Goal: Transaction & Acquisition: Obtain resource

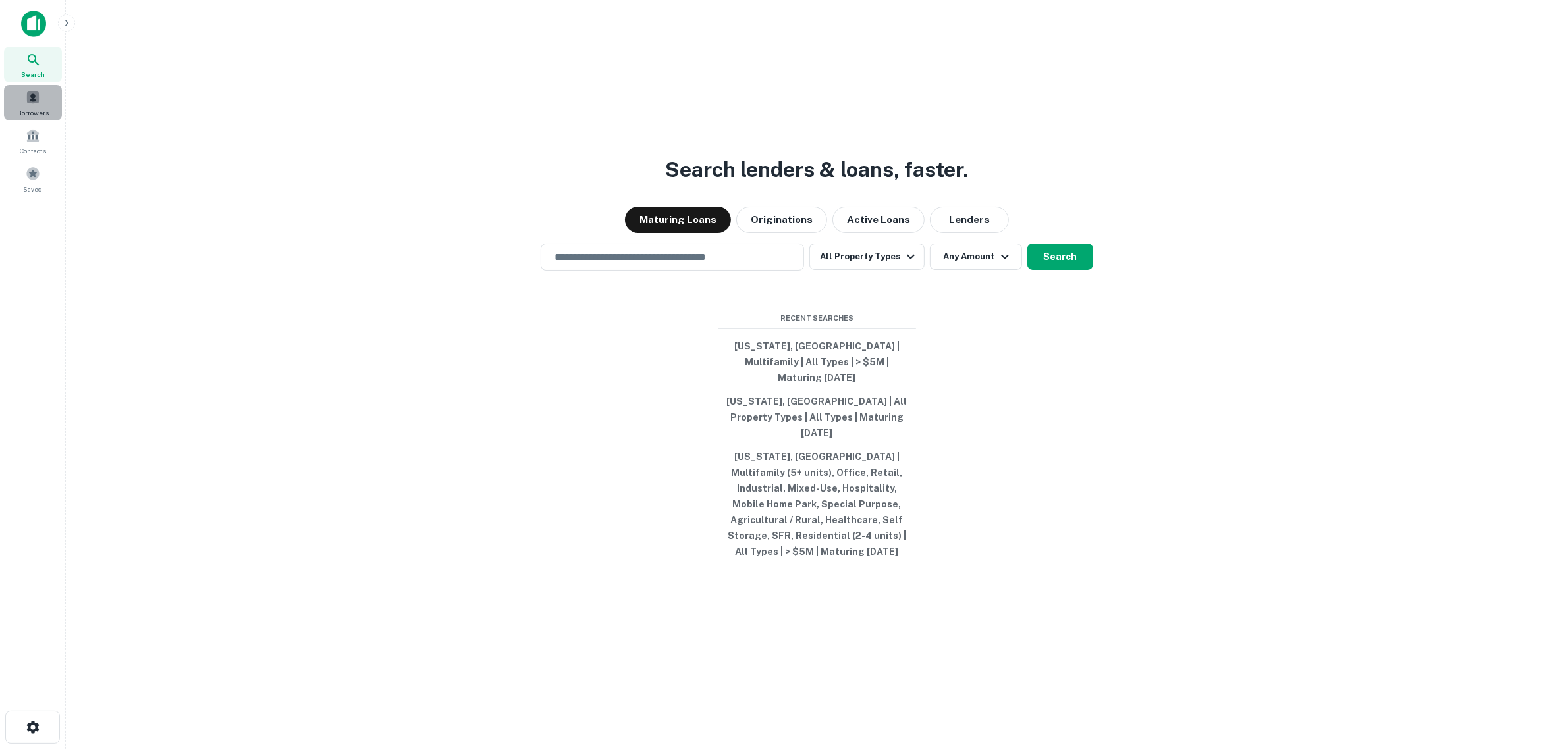
click at [37, 99] on span at bounding box center [33, 97] width 15 height 15
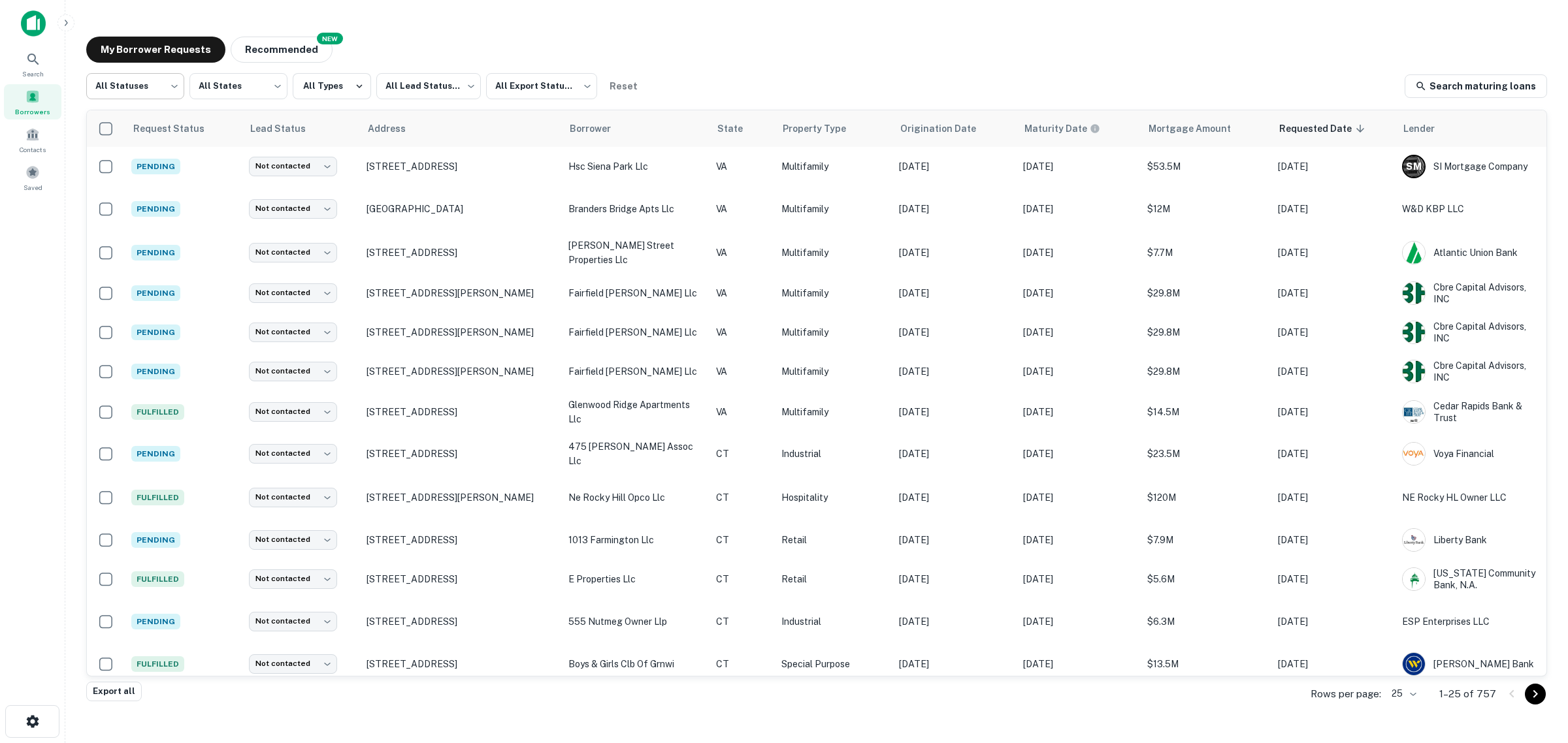
click at [140, 95] on body "Search Borrowers Contacts Saved My Borrower Requests NEW Recommended All Status…" at bounding box center [784, 371] width 1568 height 743
click at [148, 161] on li "Fulfilled" at bounding box center [135, 167] width 98 height 24
type input "*********"
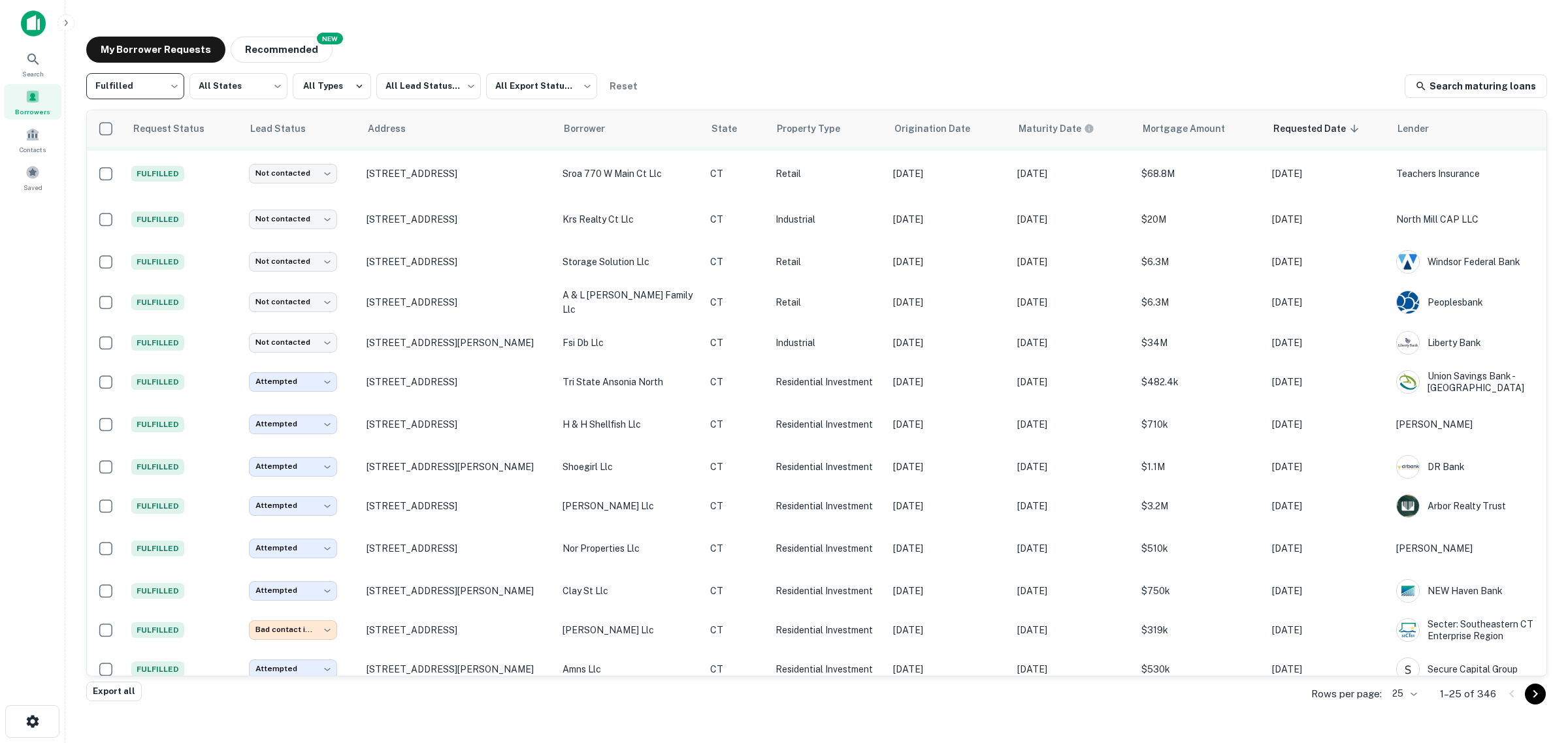
scroll to position [487, 0]
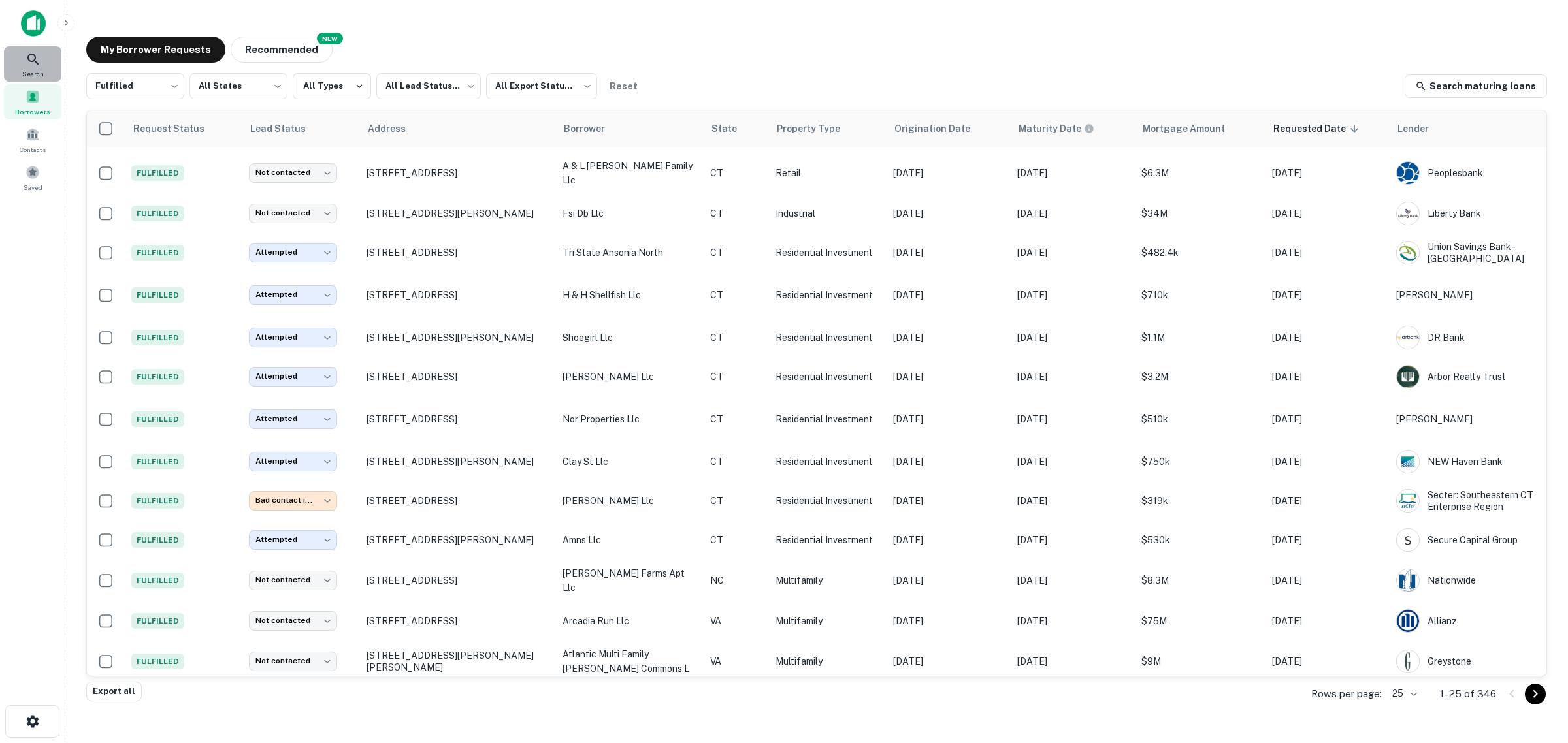
click at [32, 64] on icon at bounding box center [33, 60] width 16 height 16
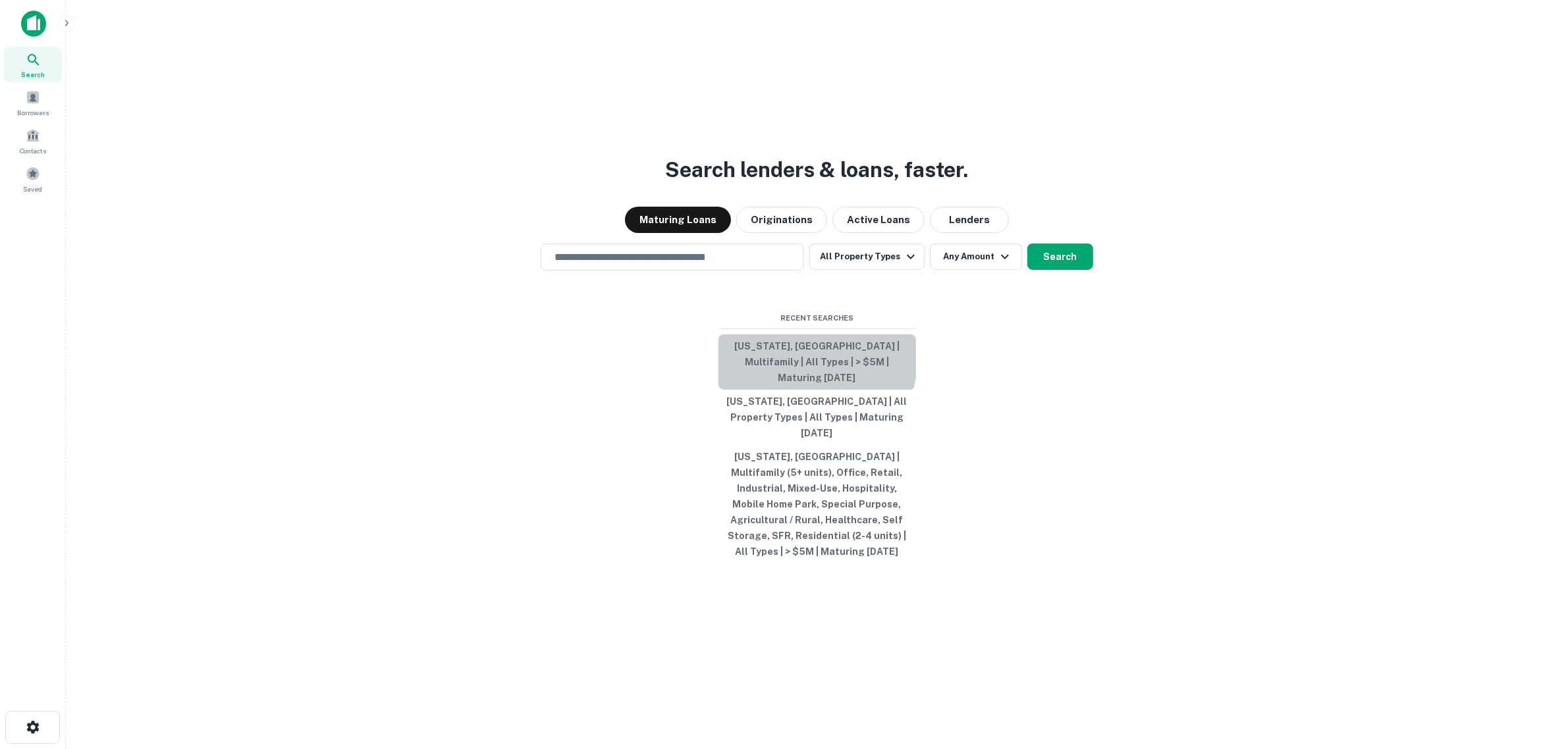
click at [772, 374] on button "[US_STATE], [GEOGRAPHIC_DATA] | Multifamily | All Types | > $5M | Maturing [DAT…" at bounding box center [817, 362] width 197 height 55
type input "**********"
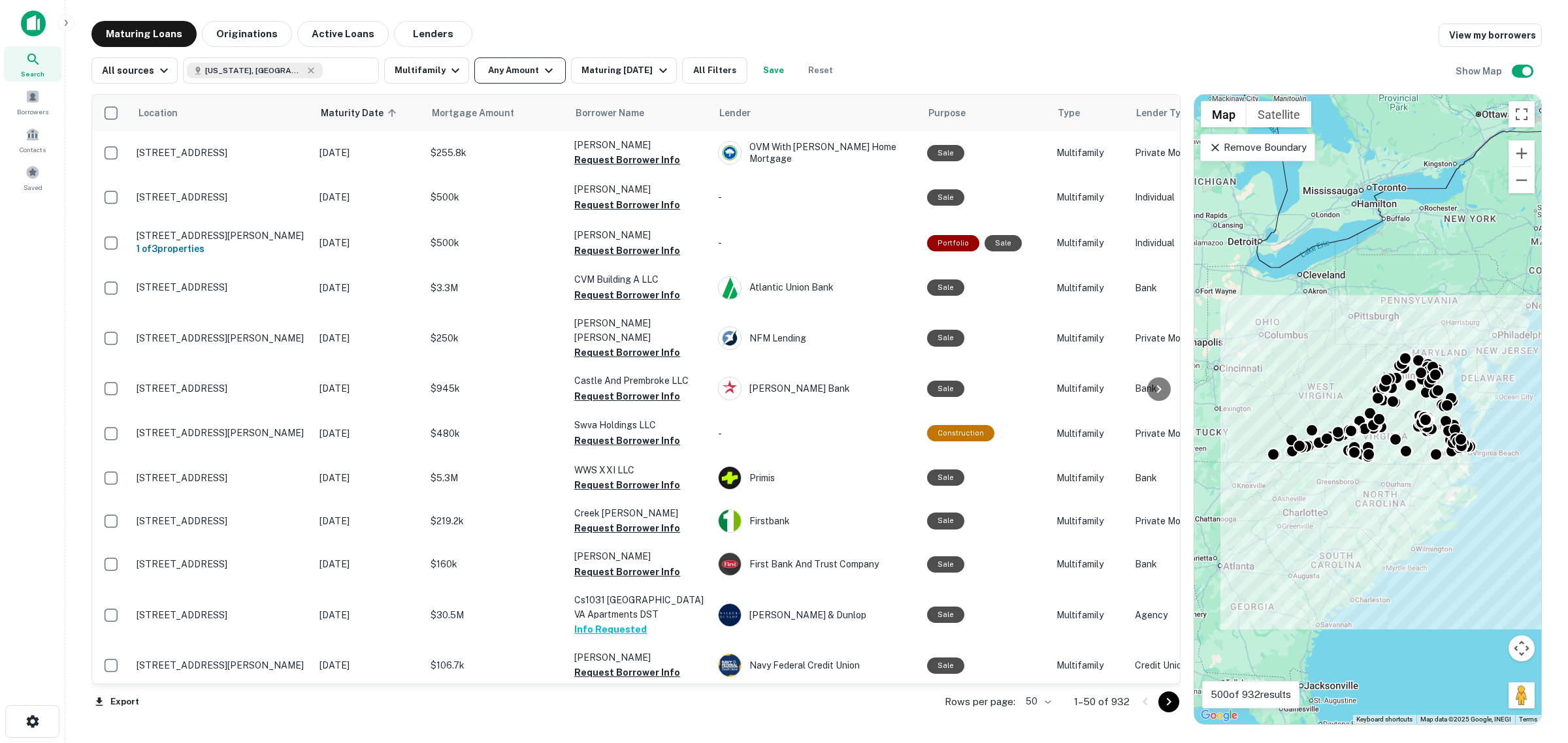
click at [507, 65] on button "Any Amount" at bounding box center [520, 70] width 91 height 26
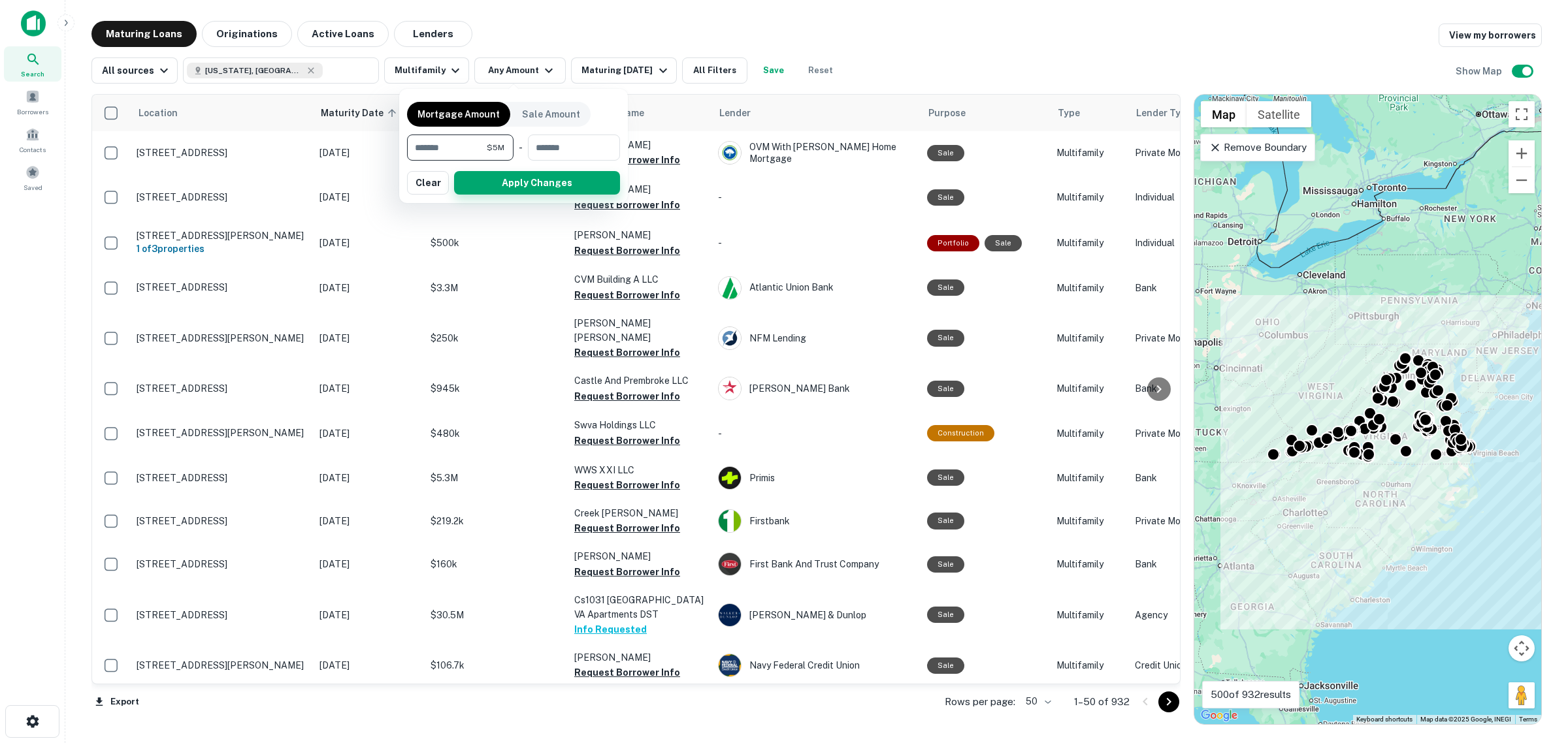
type input "*******"
click at [503, 191] on button "Apply Changes" at bounding box center [537, 183] width 166 height 24
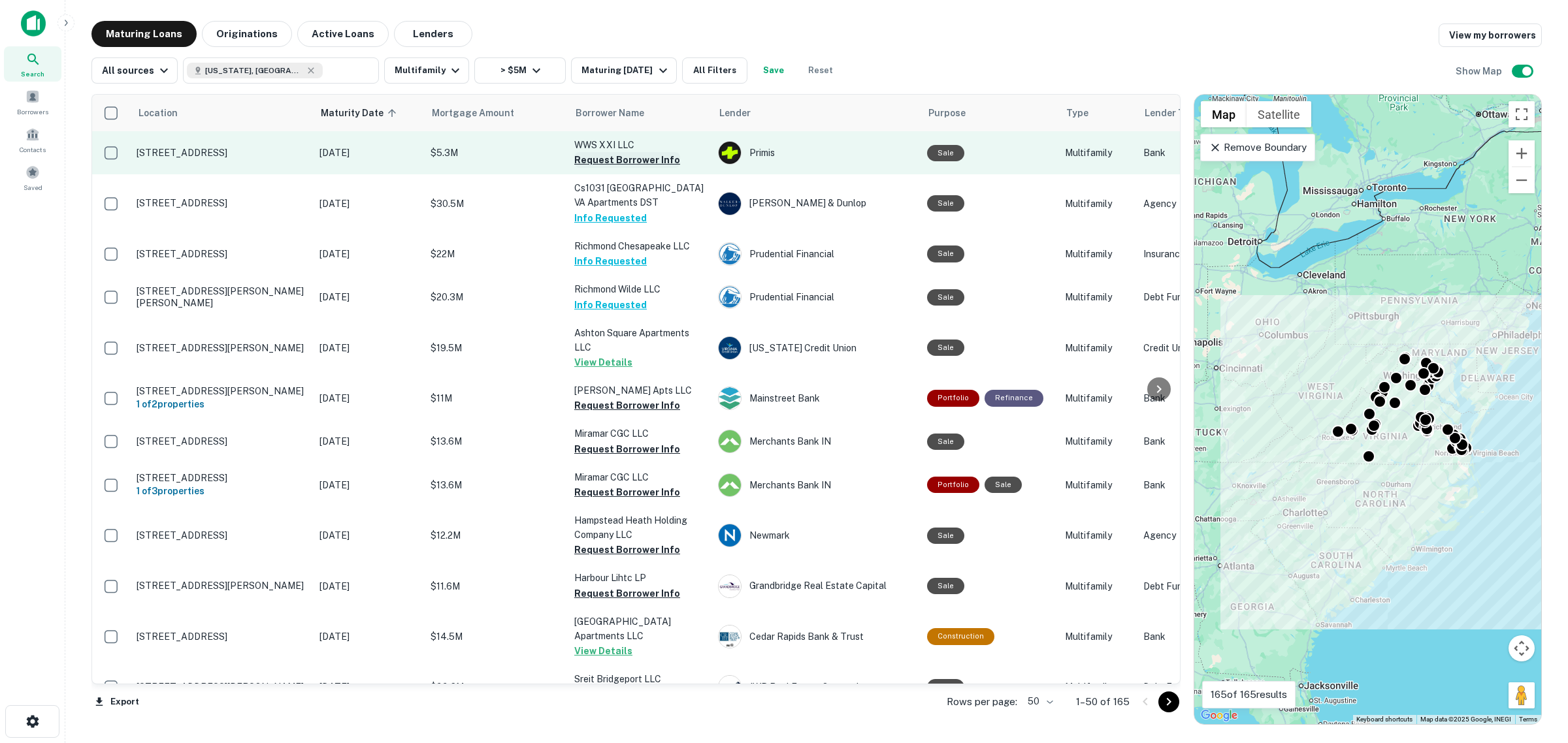
click at [607, 160] on button "Request Borrower Info" at bounding box center [627, 160] width 106 height 16
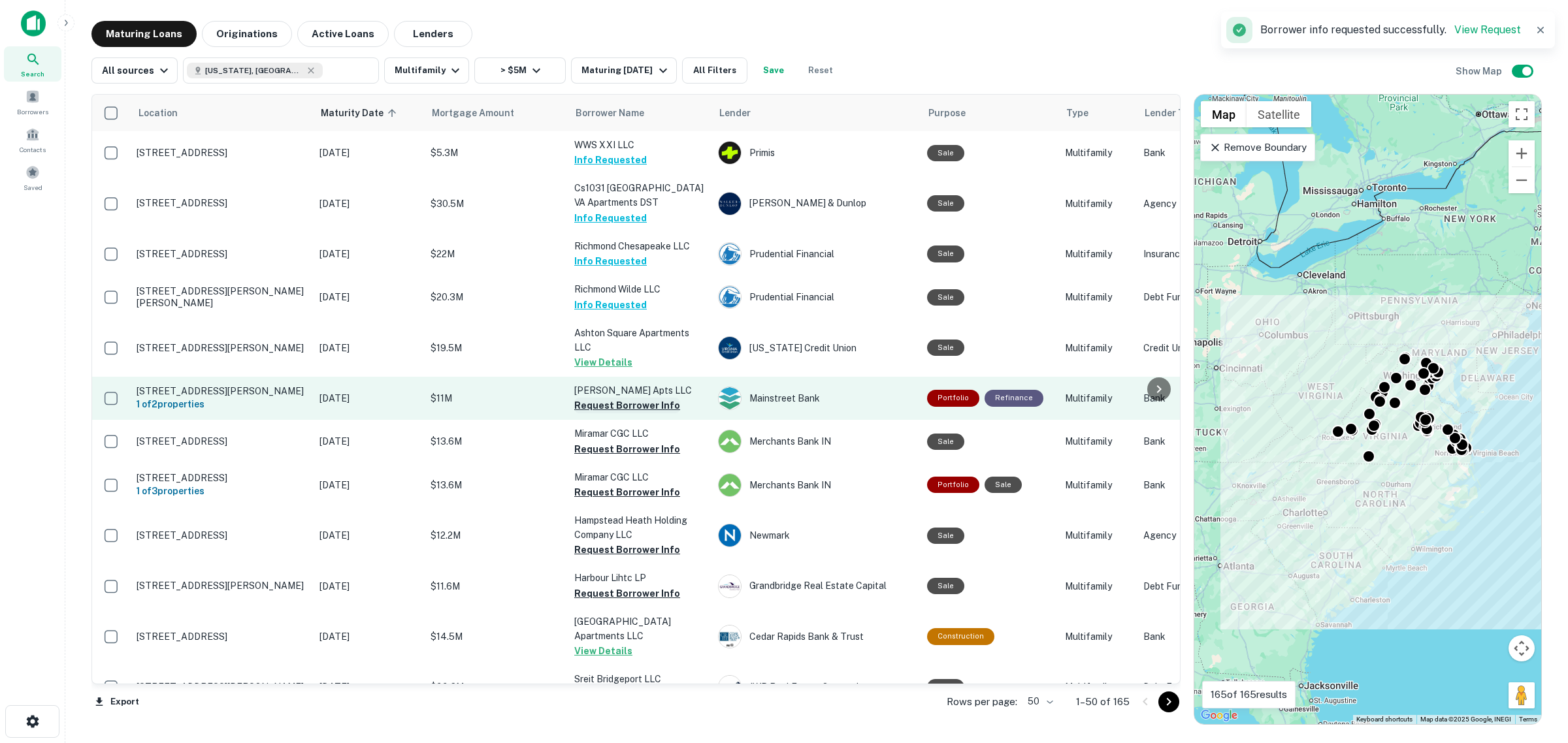
click at [625, 406] on button "Request Borrower Info" at bounding box center [627, 406] width 106 height 16
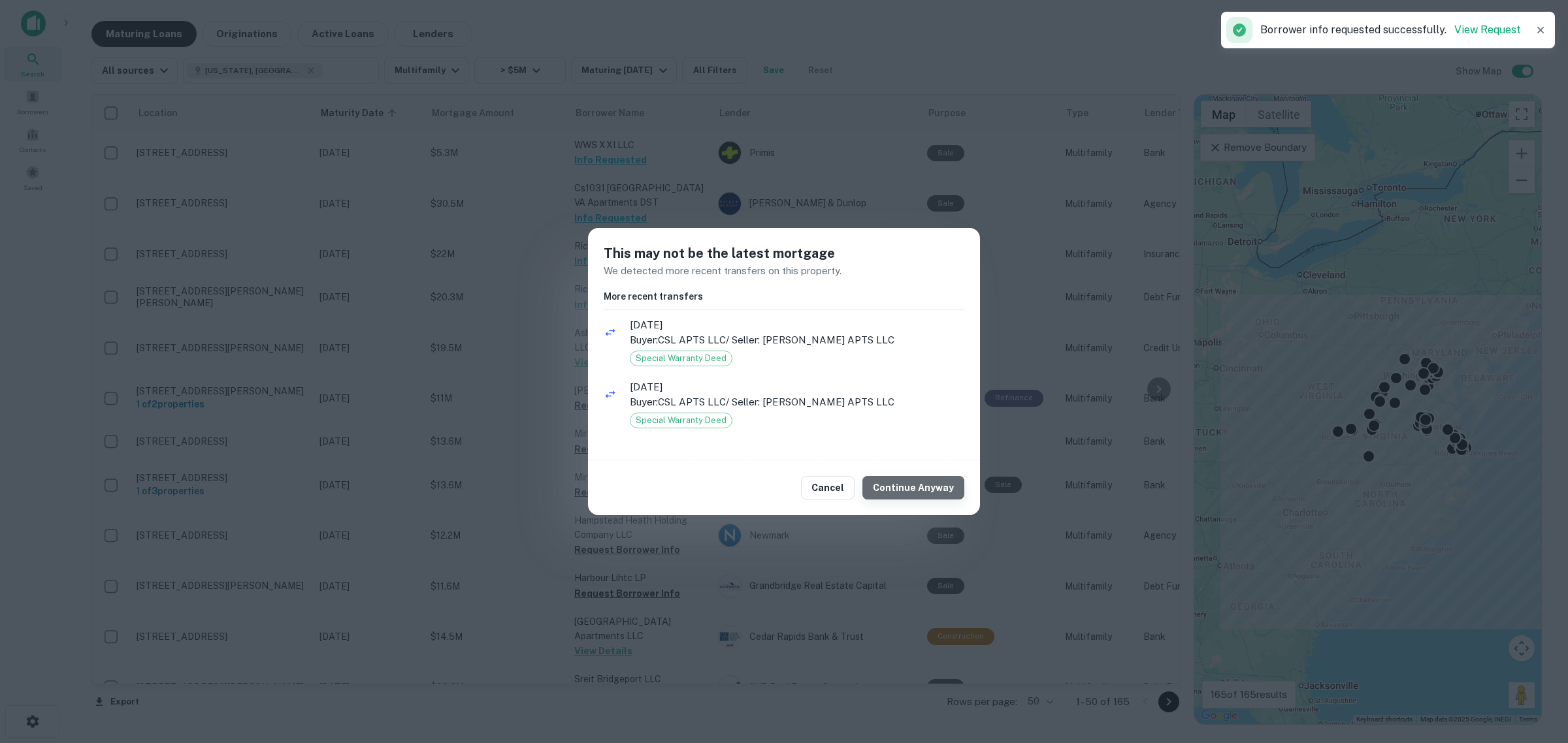
click at [921, 488] on button "Continue Anyway" at bounding box center [913, 488] width 102 height 24
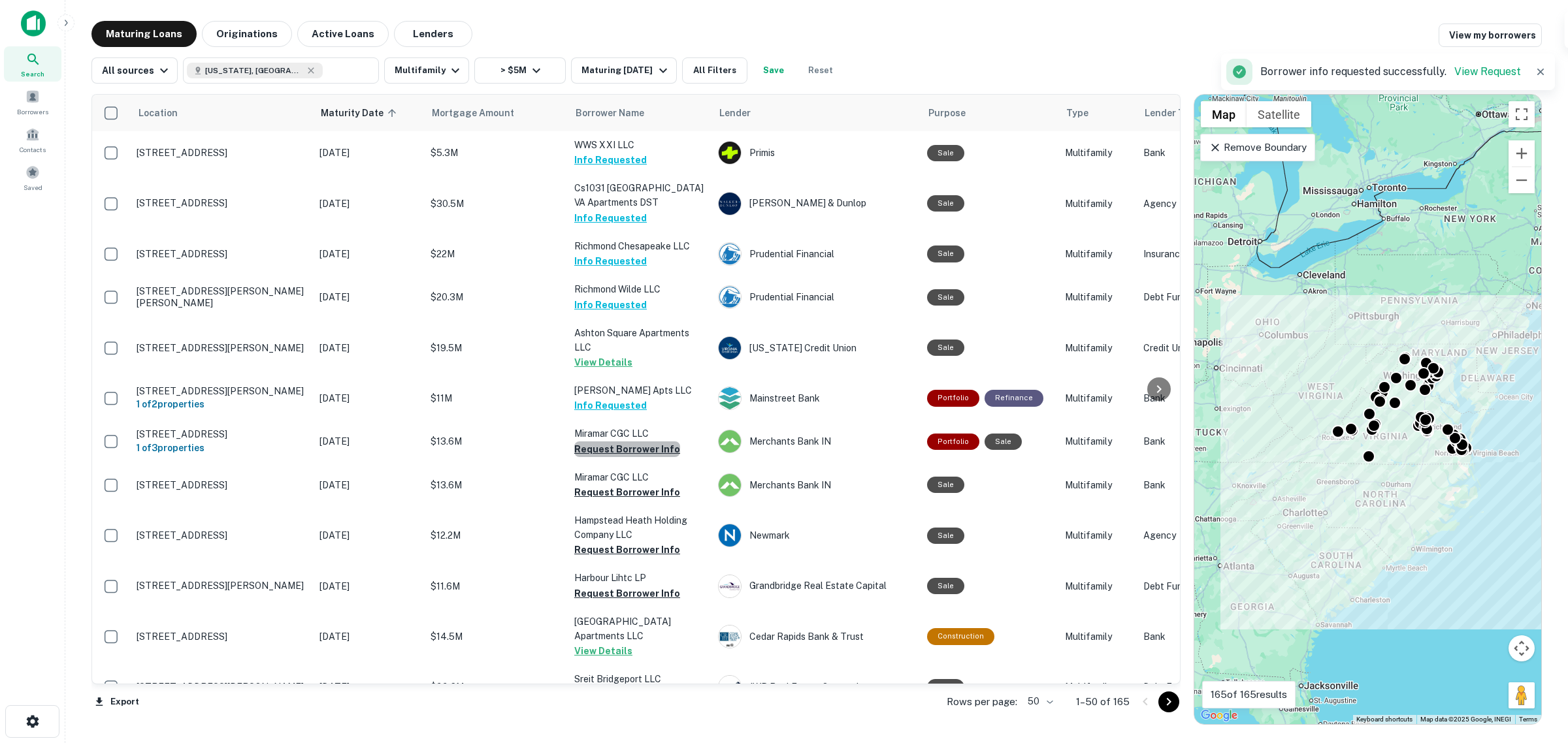
click at [652, 457] on button "Request Borrower Info" at bounding box center [627, 450] width 106 height 16
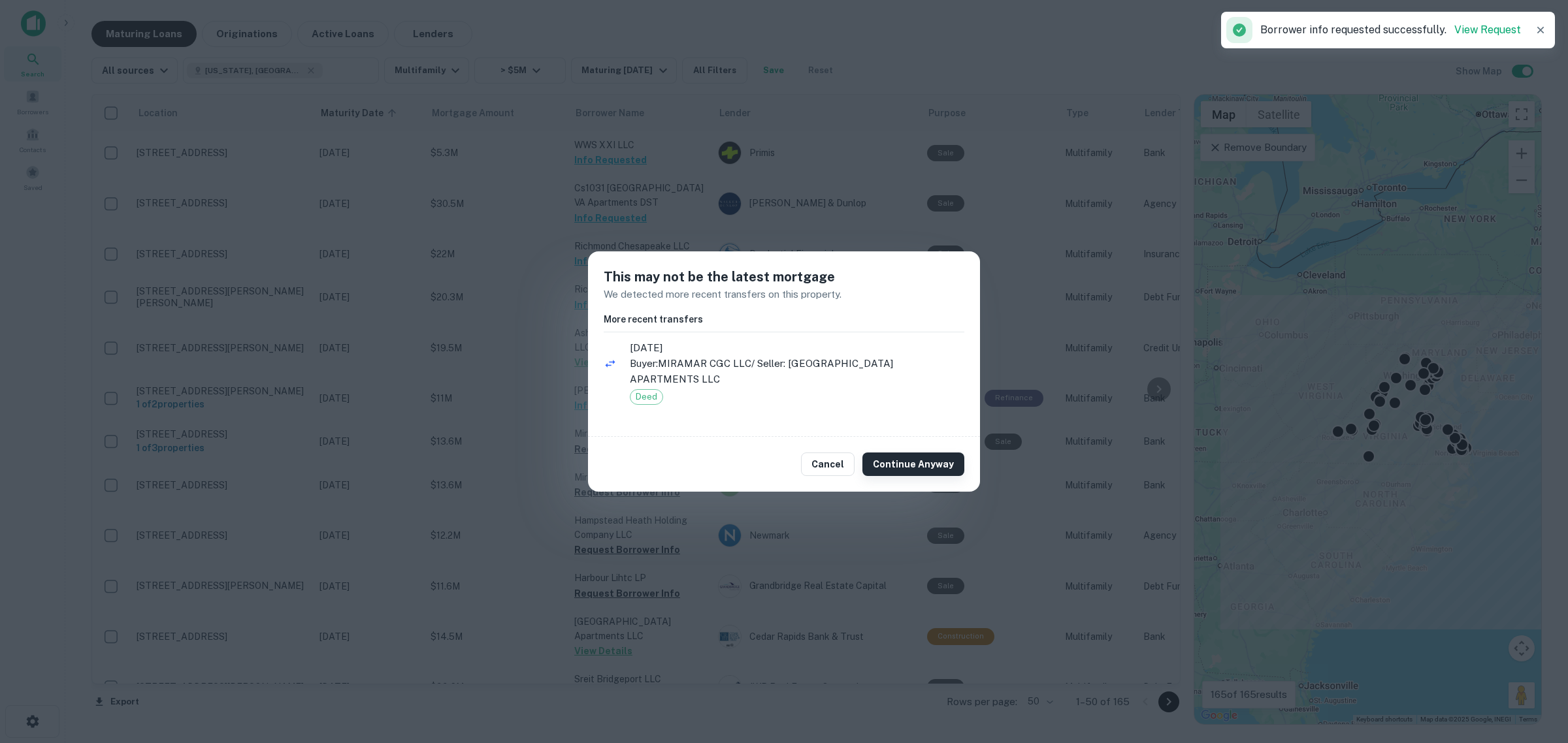
click at [894, 465] on button "Continue Anyway" at bounding box center [913, 464] width 102 height 24
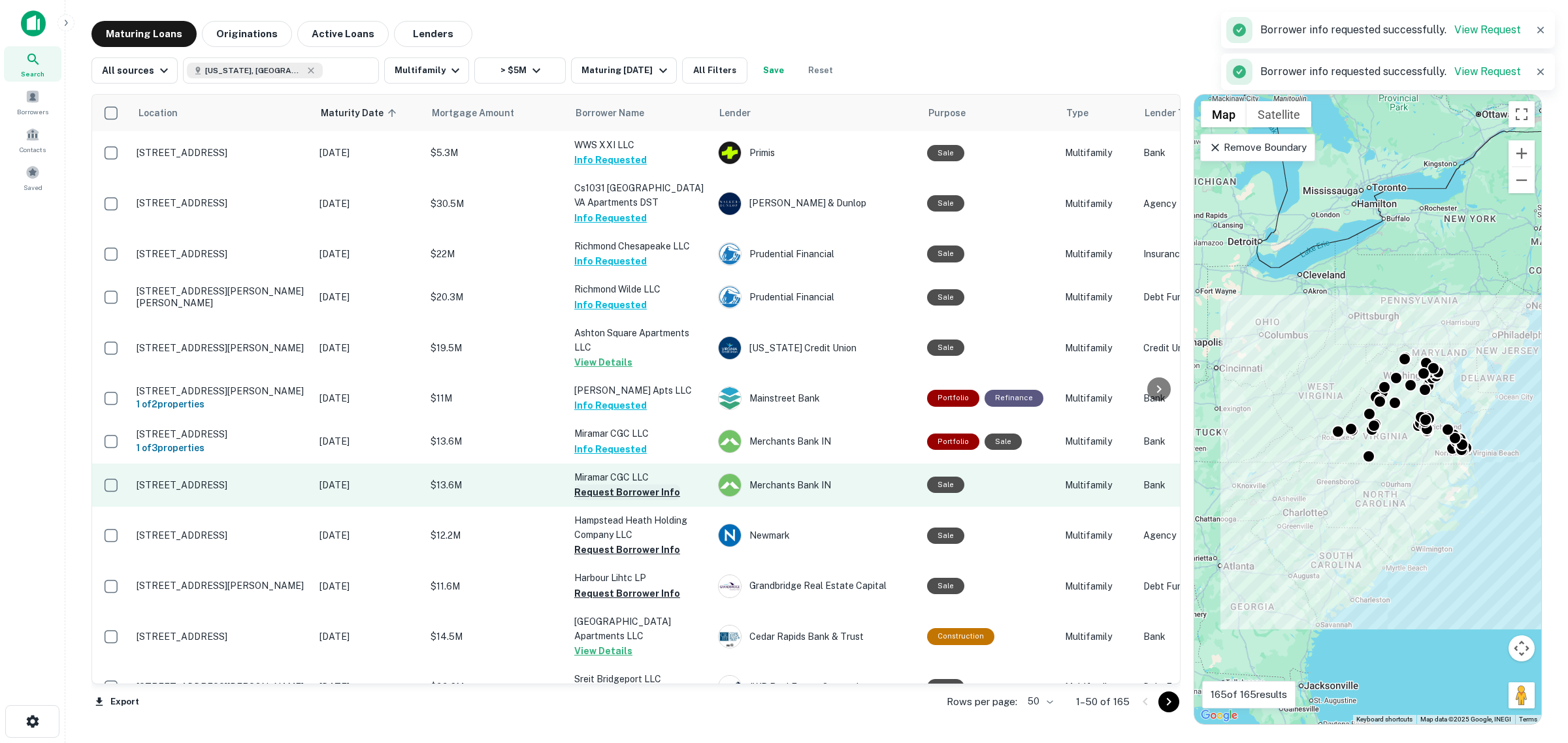
click at [642, 498] on button "Request Borrower Info" at bounding box center [627, 493] width 106 height 16
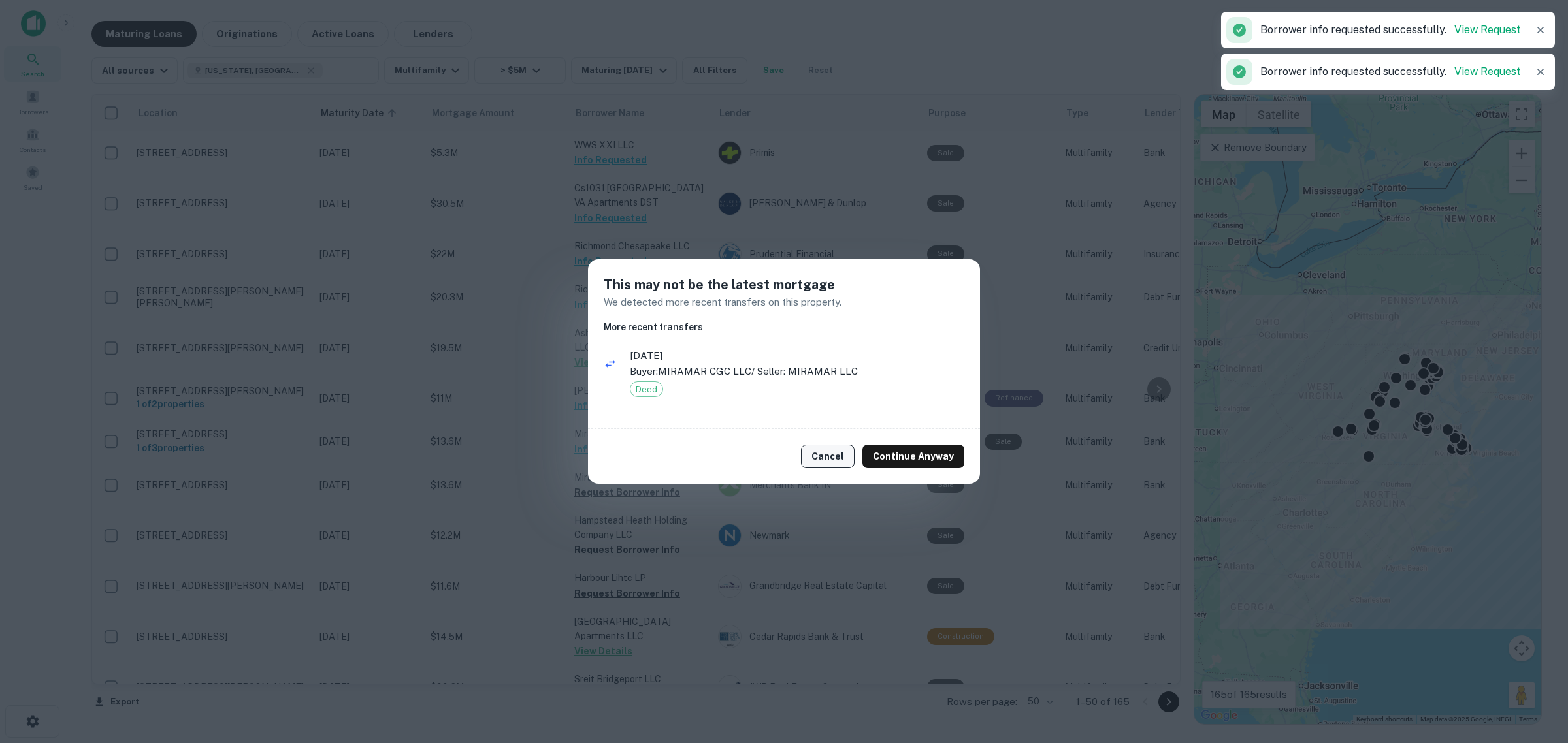
click at [840, 451] on button "Cancel" at bounding box center [828, 456] width 53 height 24
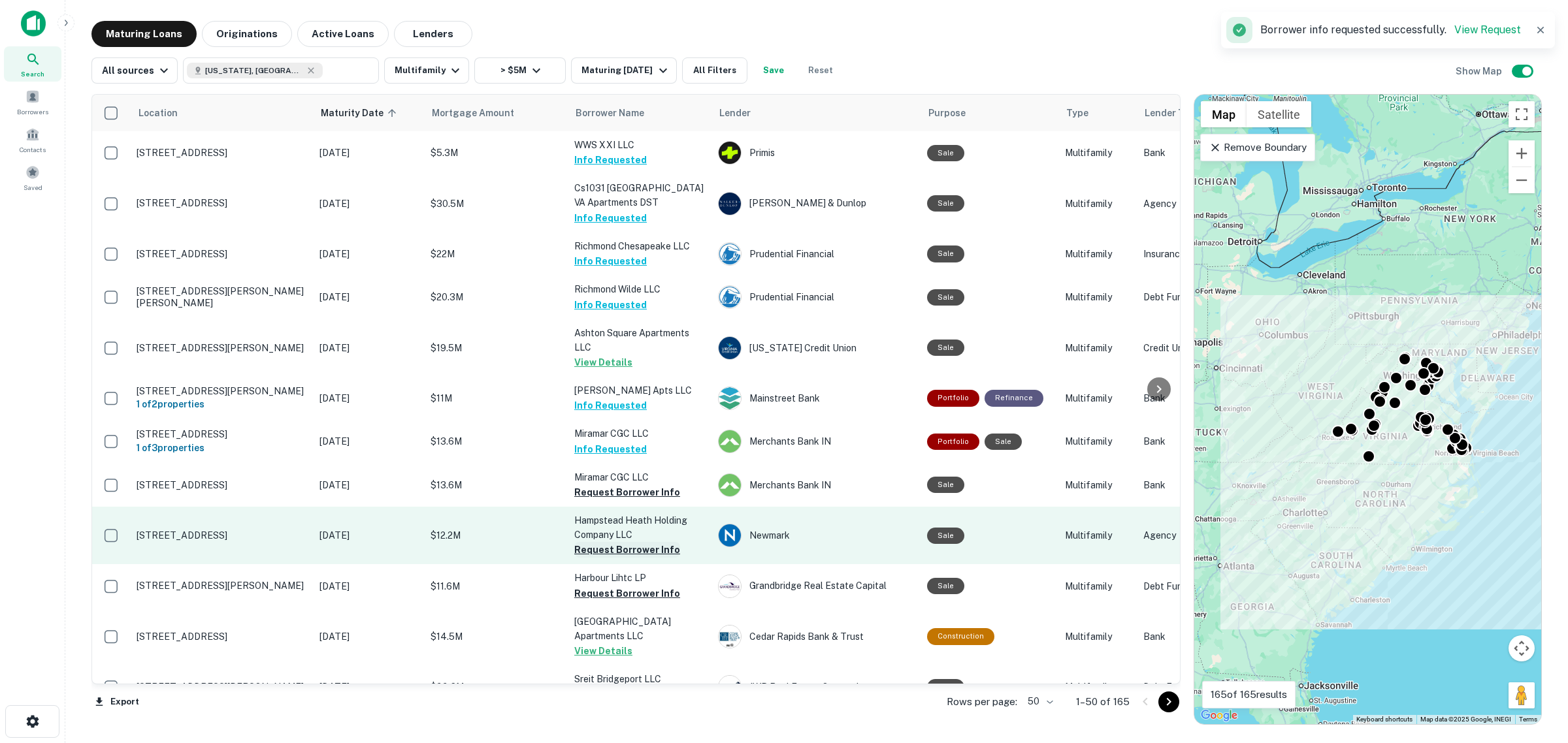
click at [645, 552] on button "Request Borrower Info" at bounding box center [627, 550] width 106 height 16
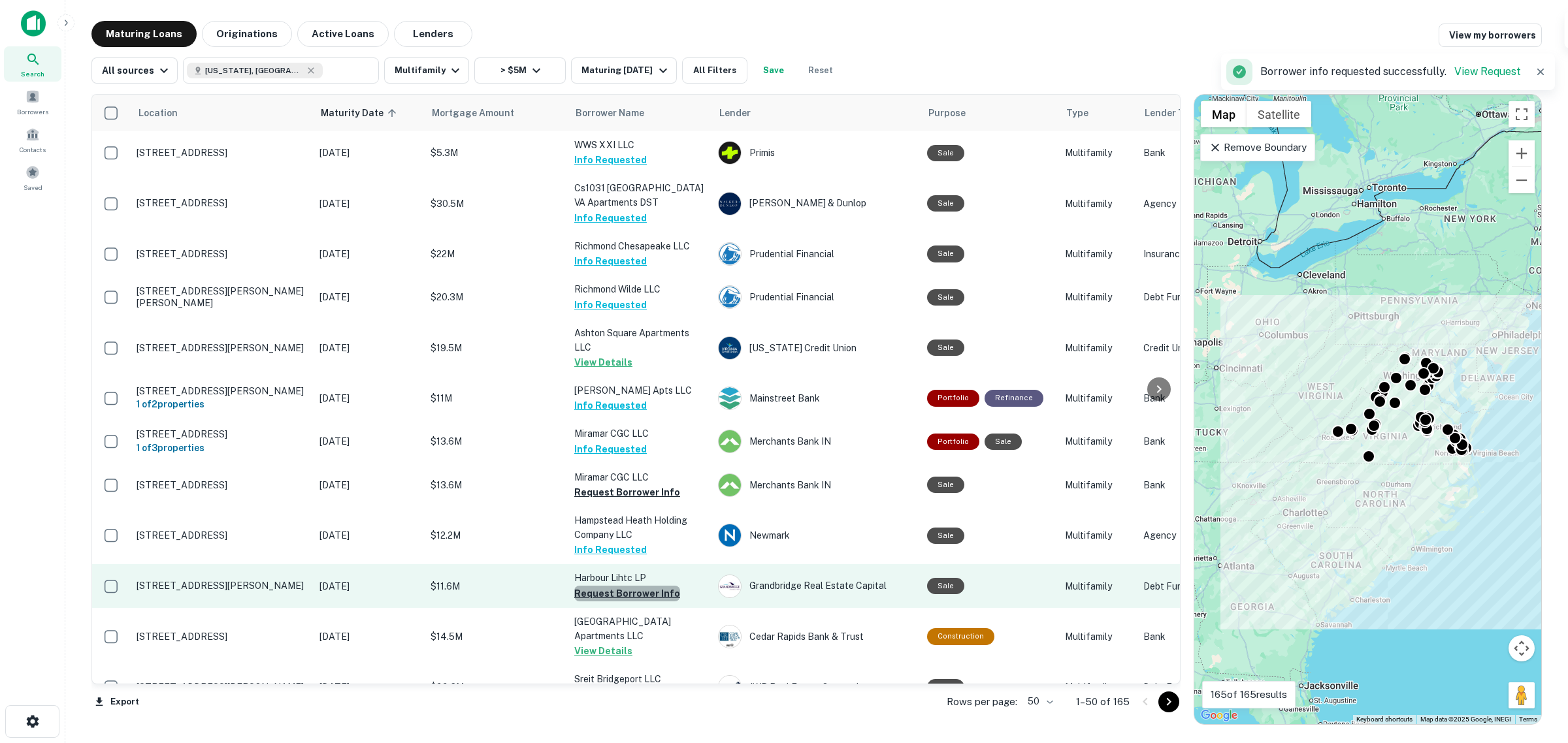
click at [649, 595] on button "Request Borrower Info" at bounding box center [627, 593] width 106 height 16
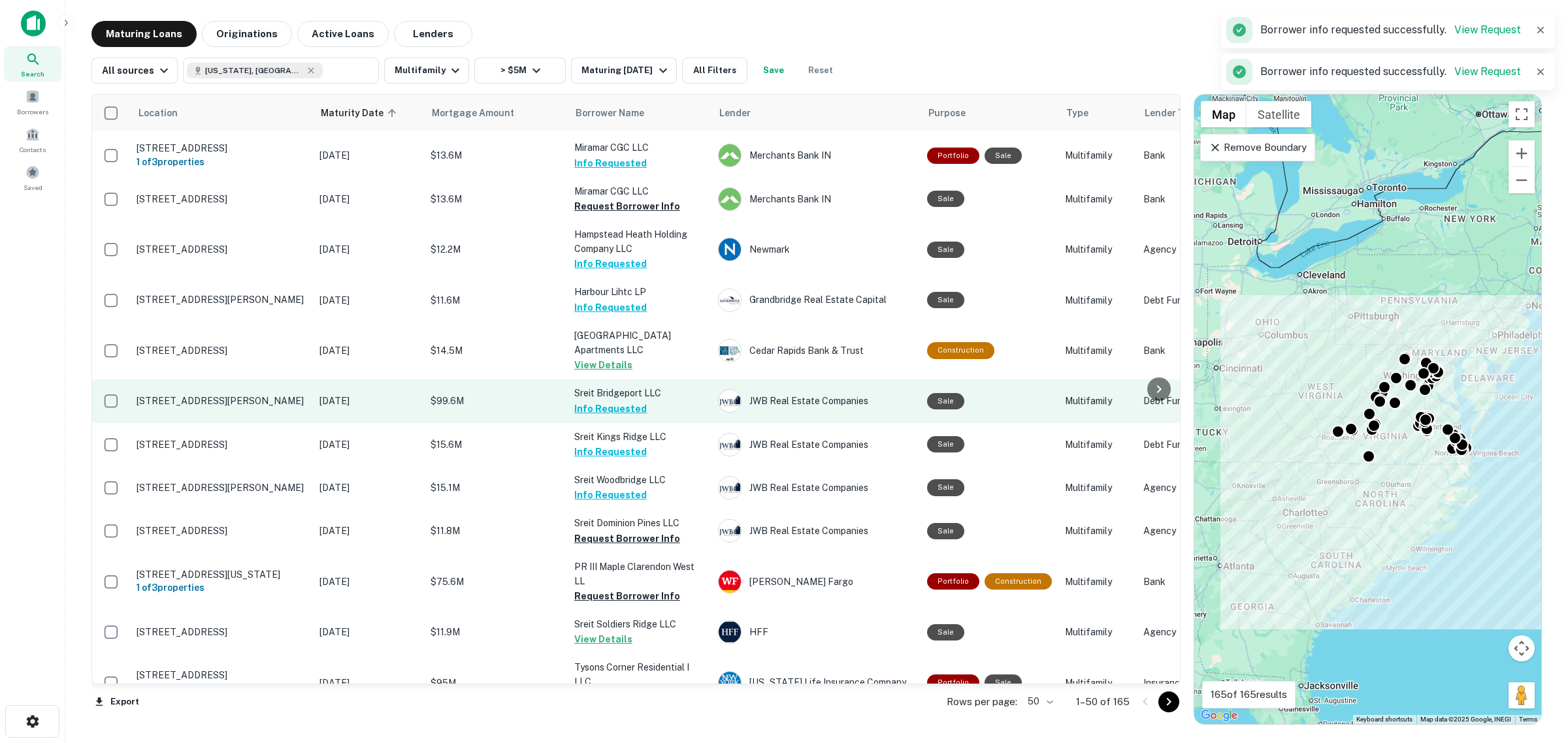
scroll to position [327, 0]
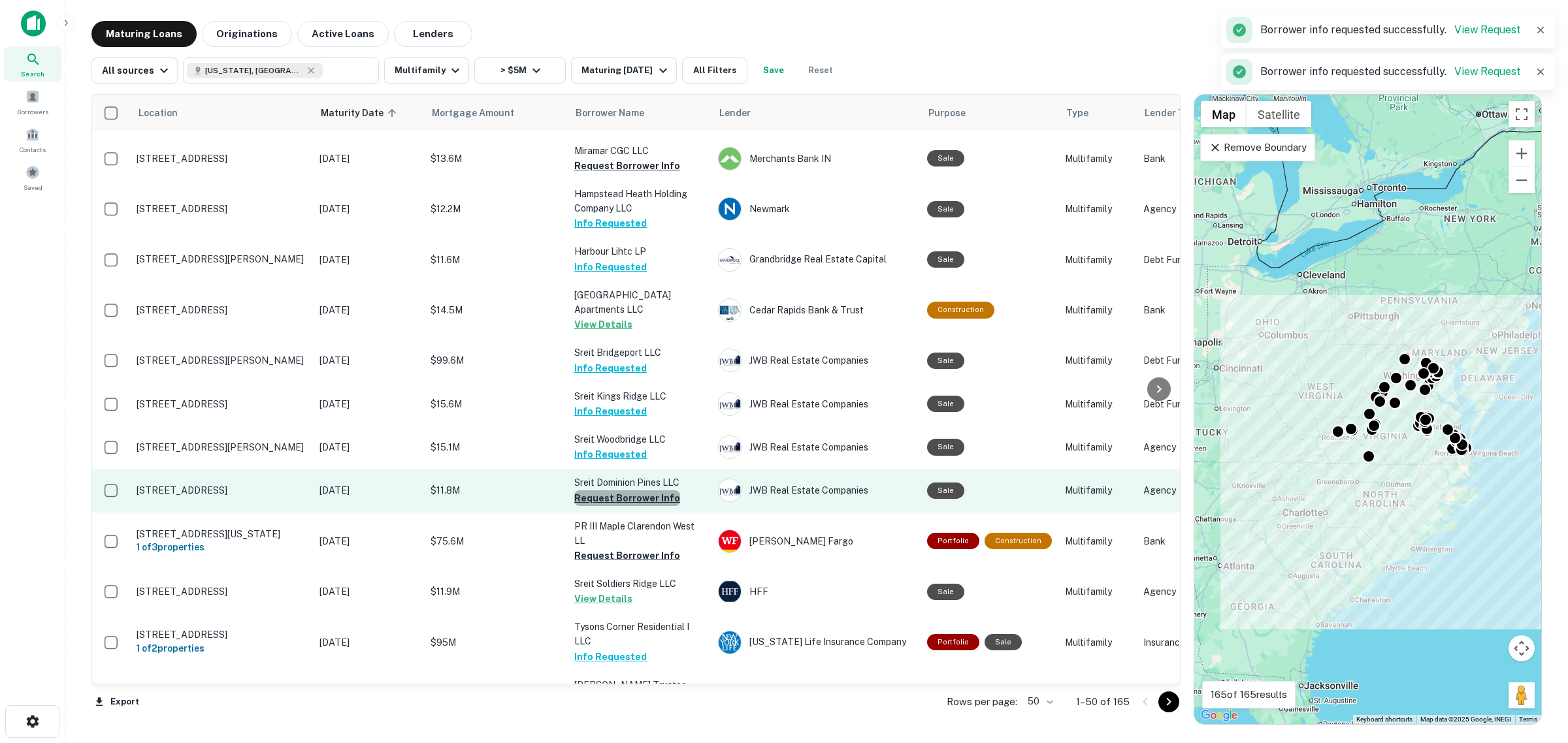
click at [645, 498] on button "Request Borrower Info" at bounding box center [627, 498] width 106 height 16
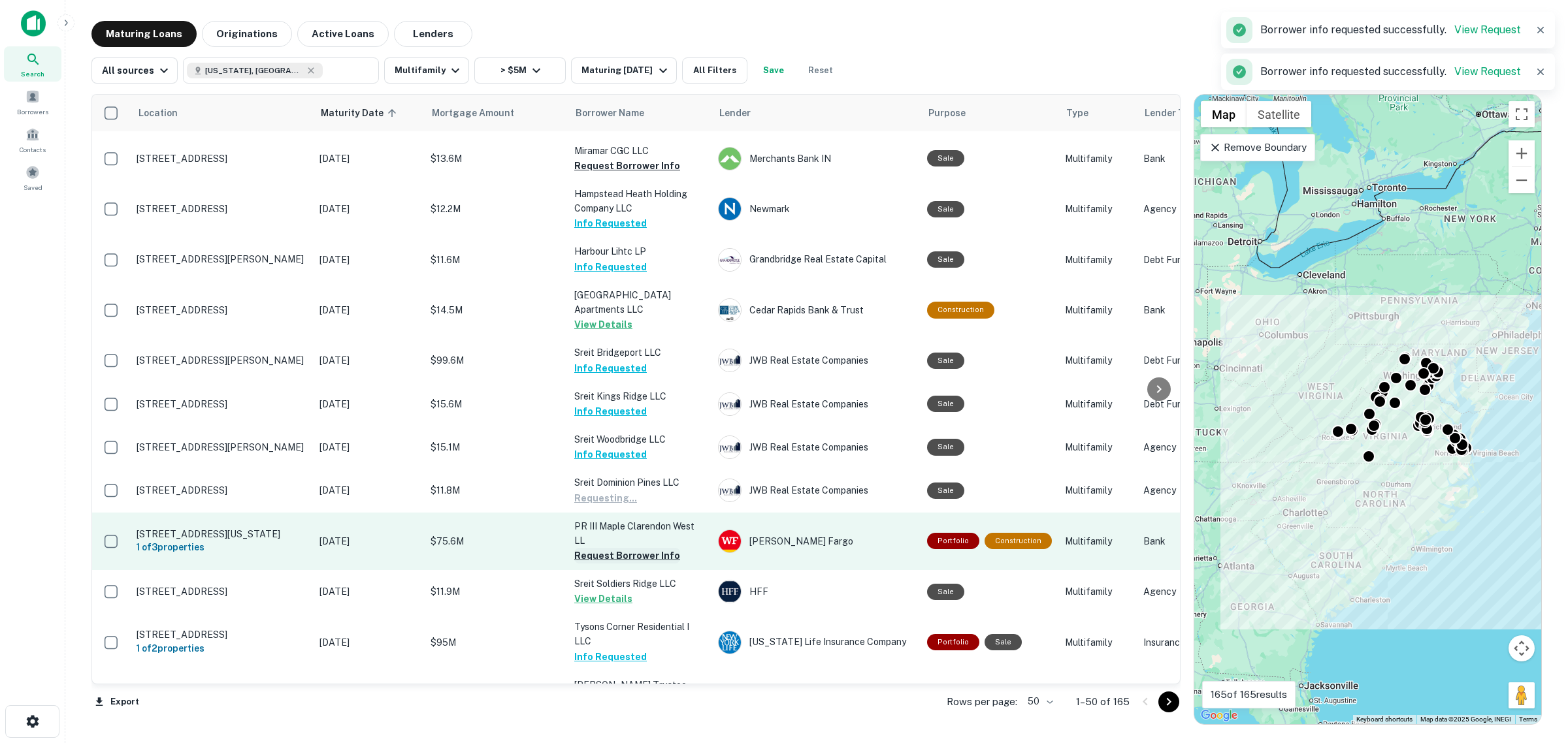
click at [631, 558] on button "Request Borrower Info" at bounding box center [627, 556] width 106 height 16
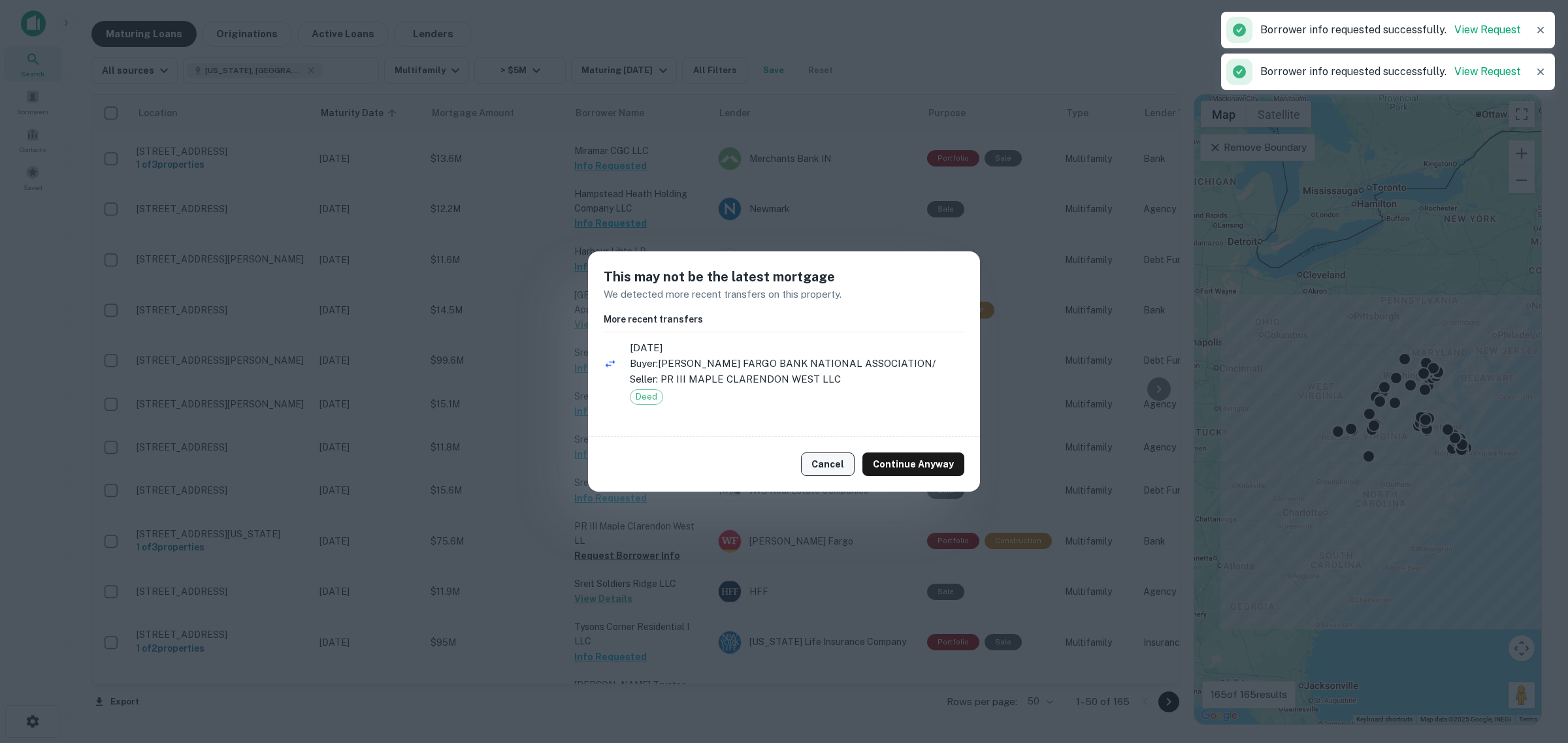
click at [825, 467] on button "Cancel" at bounding box center [828, 464] width 53 height 24
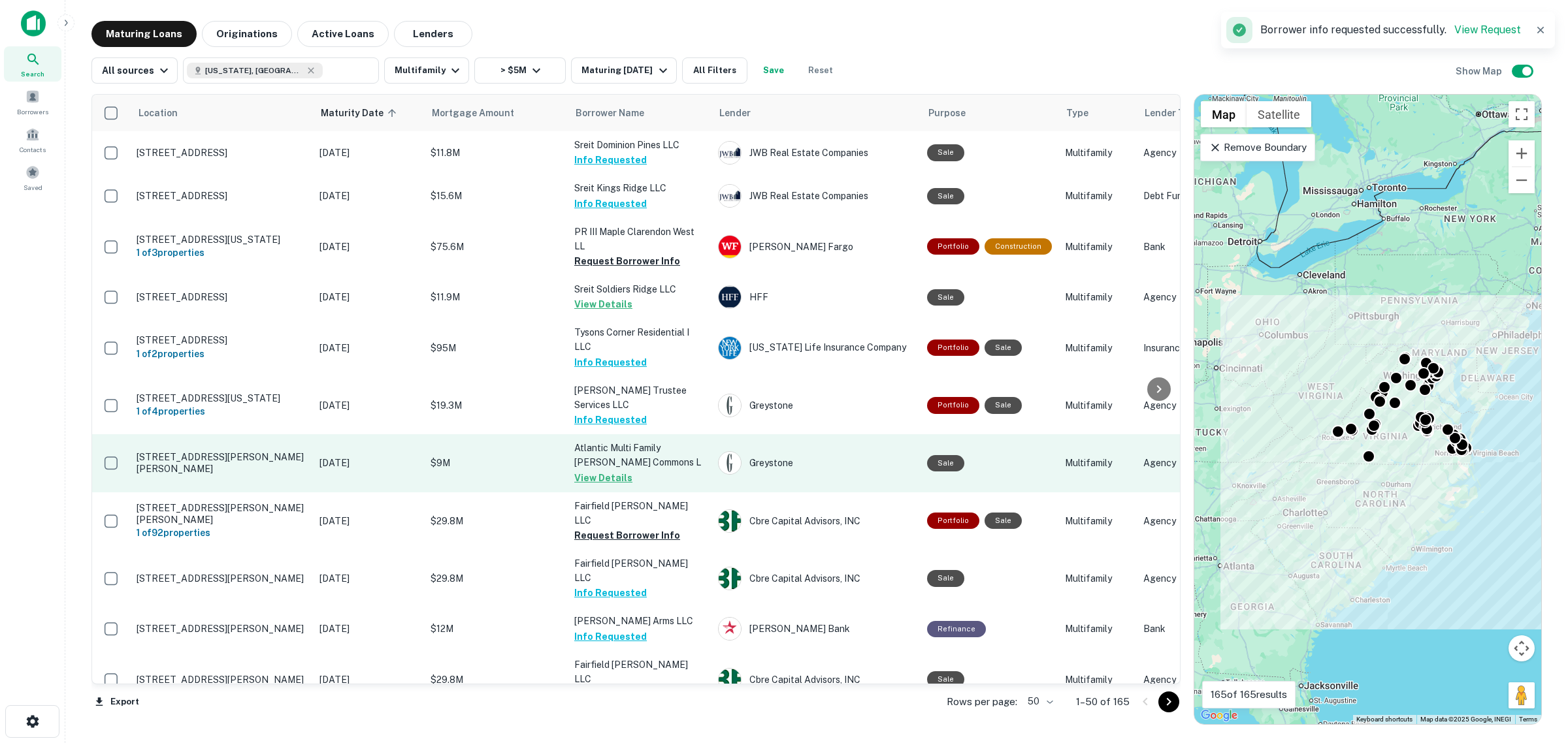
scroll to position [653, 0]
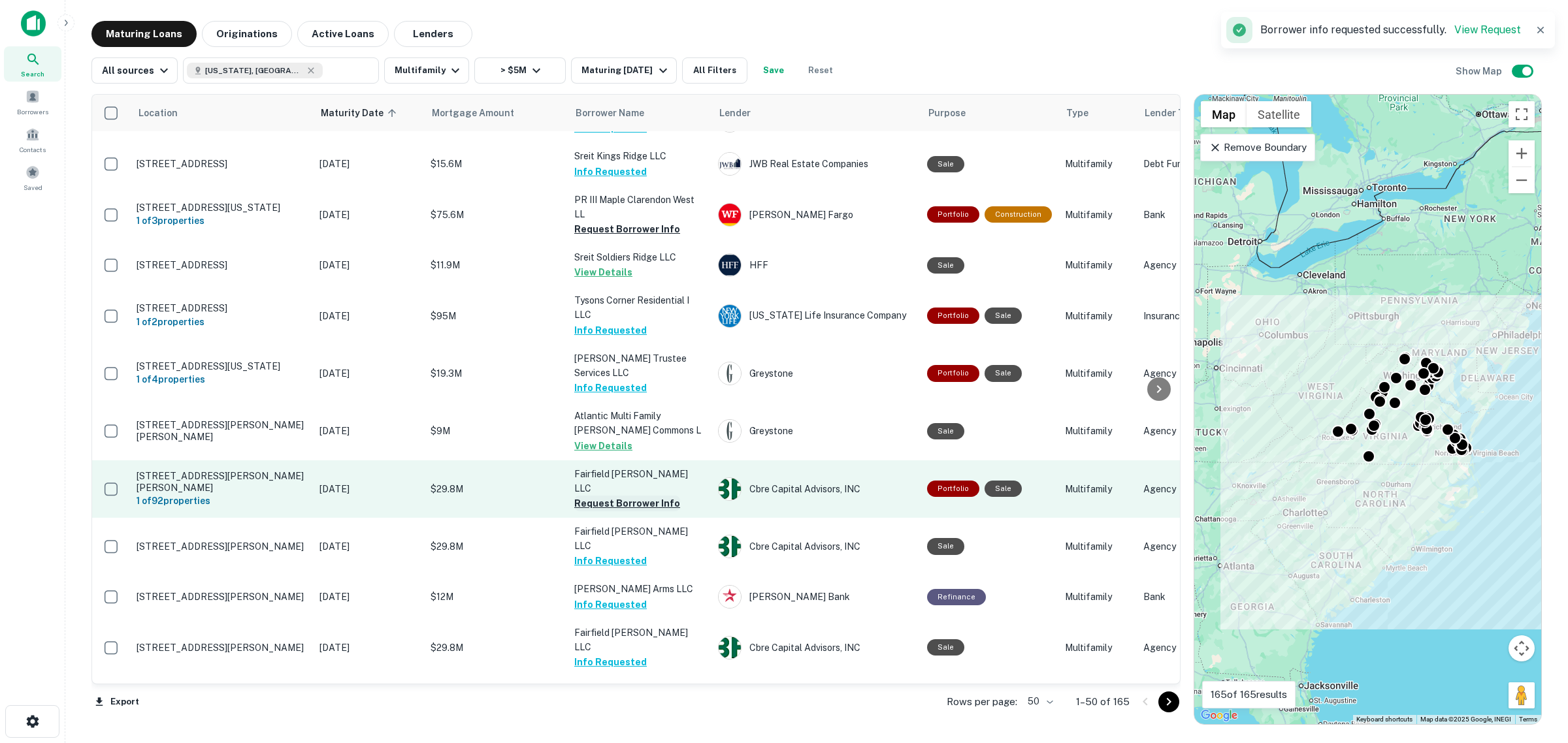
click at [652, 496] on button "Request Borrower Info" at bounding box center [627, 503] width 106 height 16
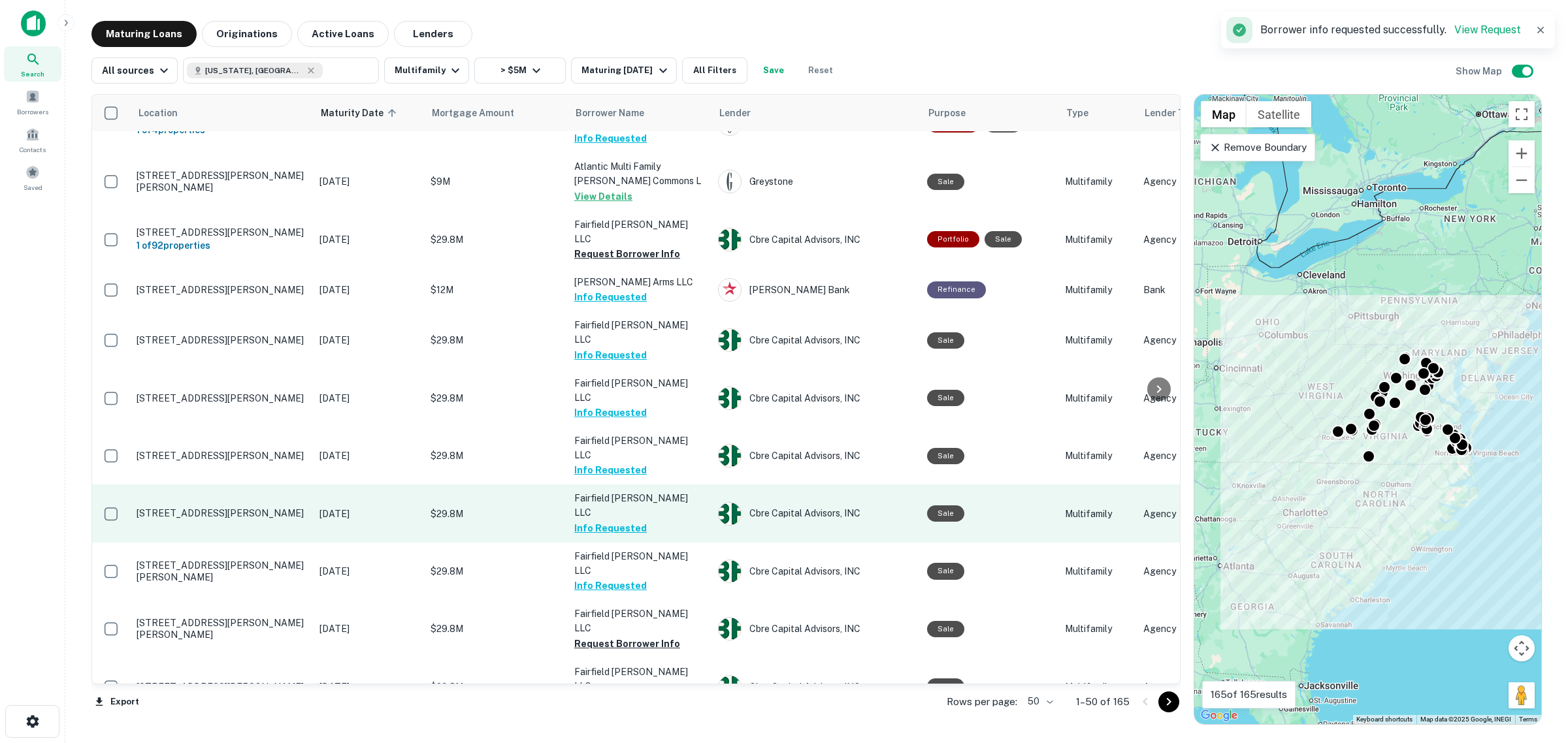
scroll to position [980, 0]
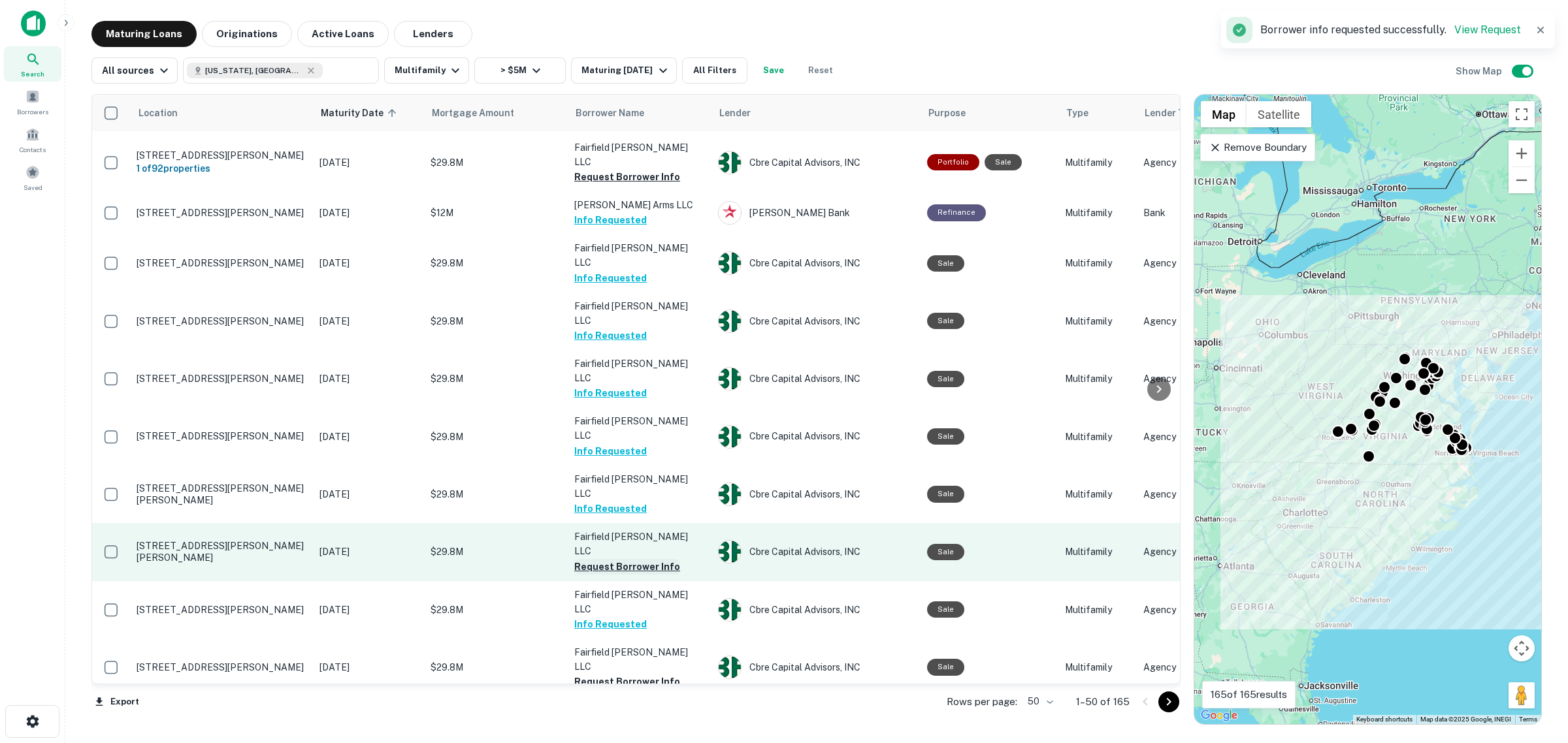
click at [645, 559] on button "Request Borrower Info" at bounding box center [627, 567] width 106 height 16
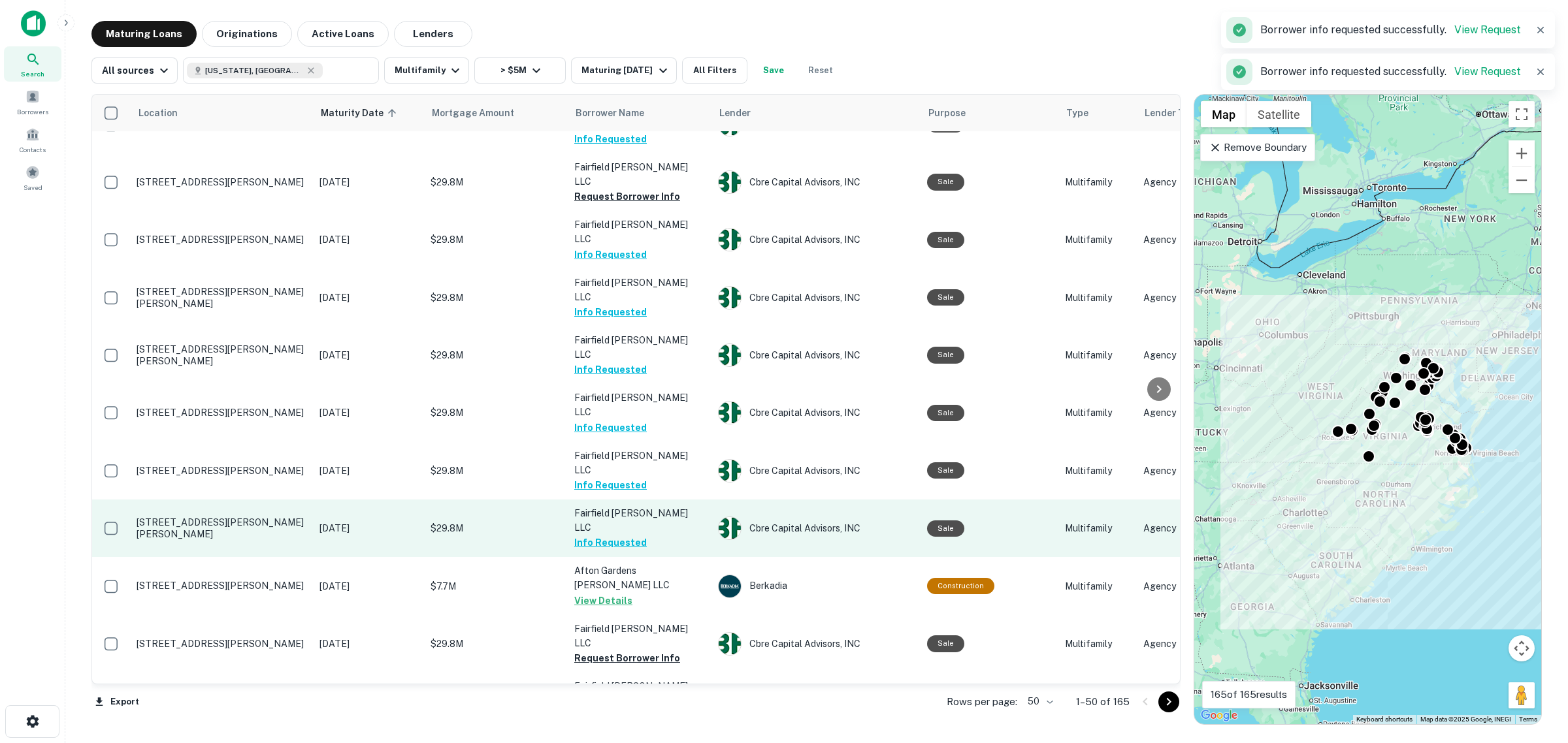
scroll to position [1306, 0]
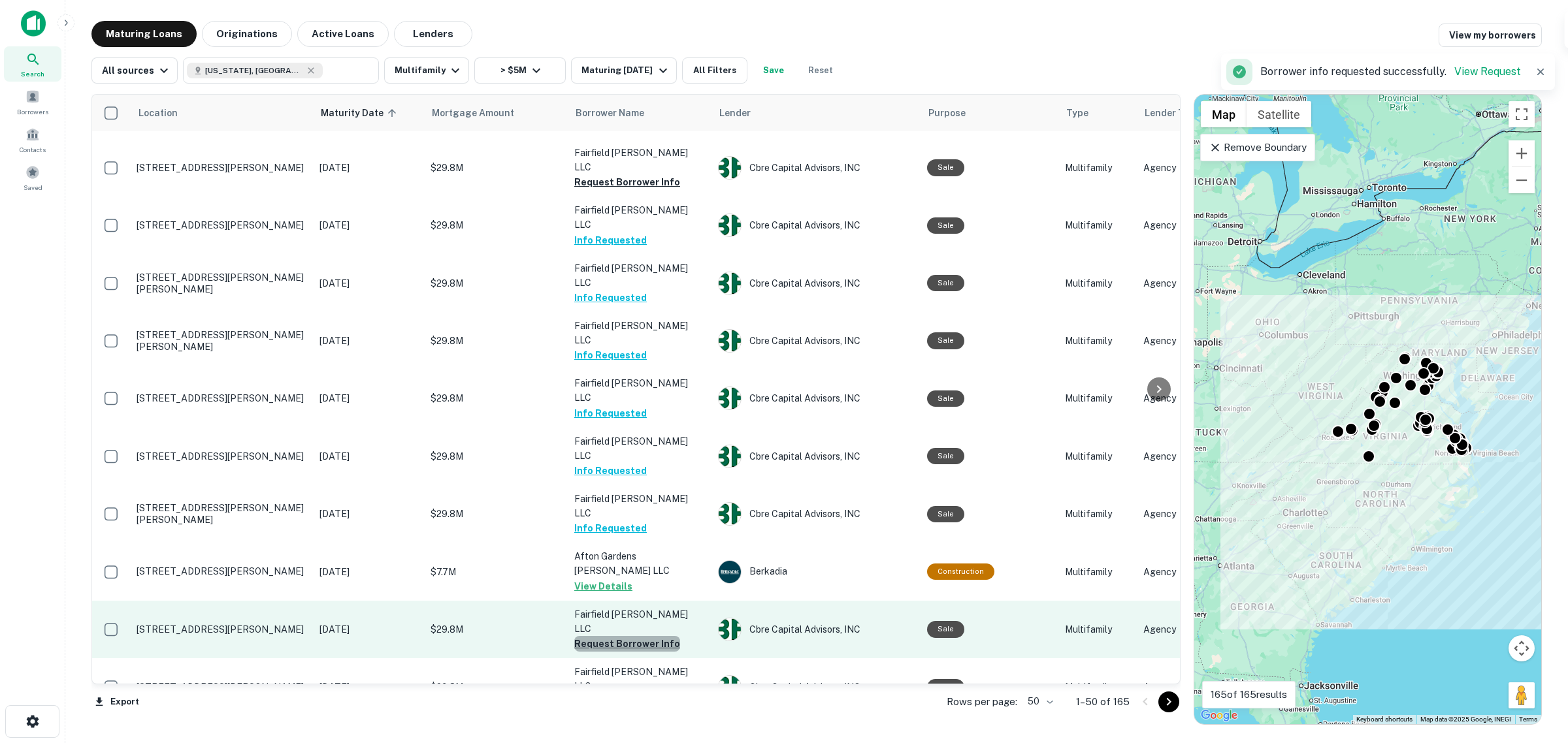
click at [635, 636] on button "Request Borrower Info" at bounding box center [627, 644] width 106 height 16
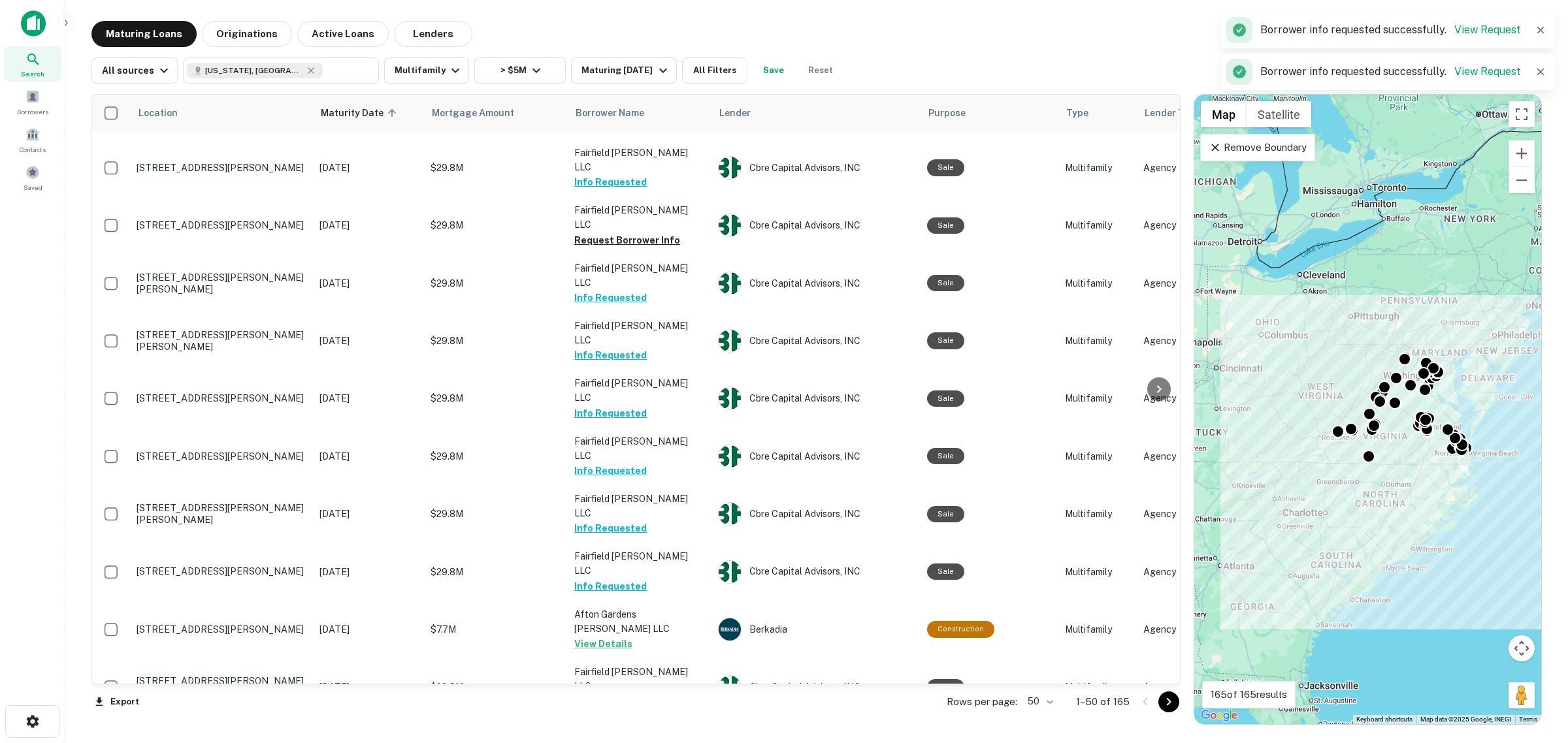
scroll to position [1314, 0]
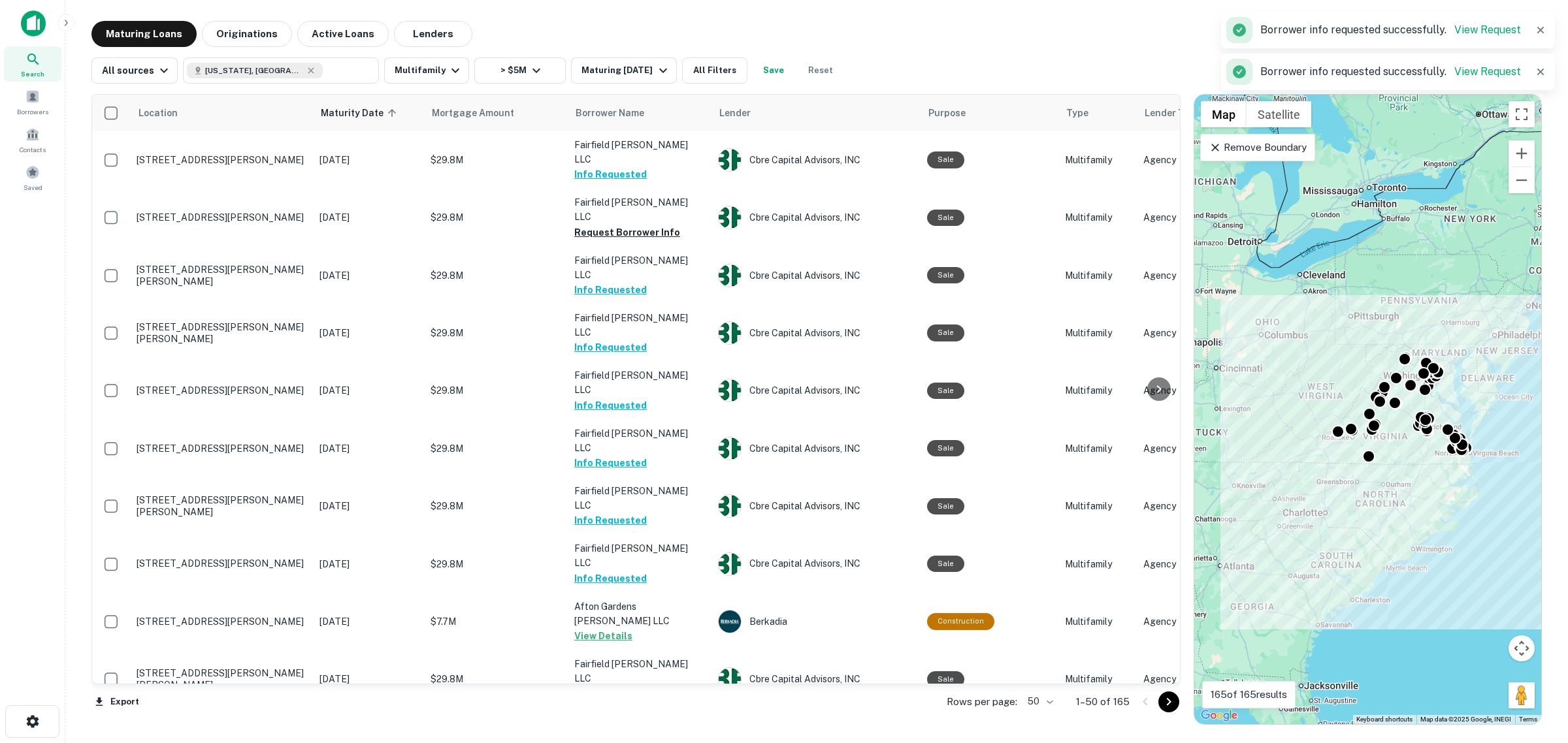
click at [641, 650] on td "Fairfield [PERSON_NAME] LLC Info Requested" at bounding box center [640, 679] width 144 height 58
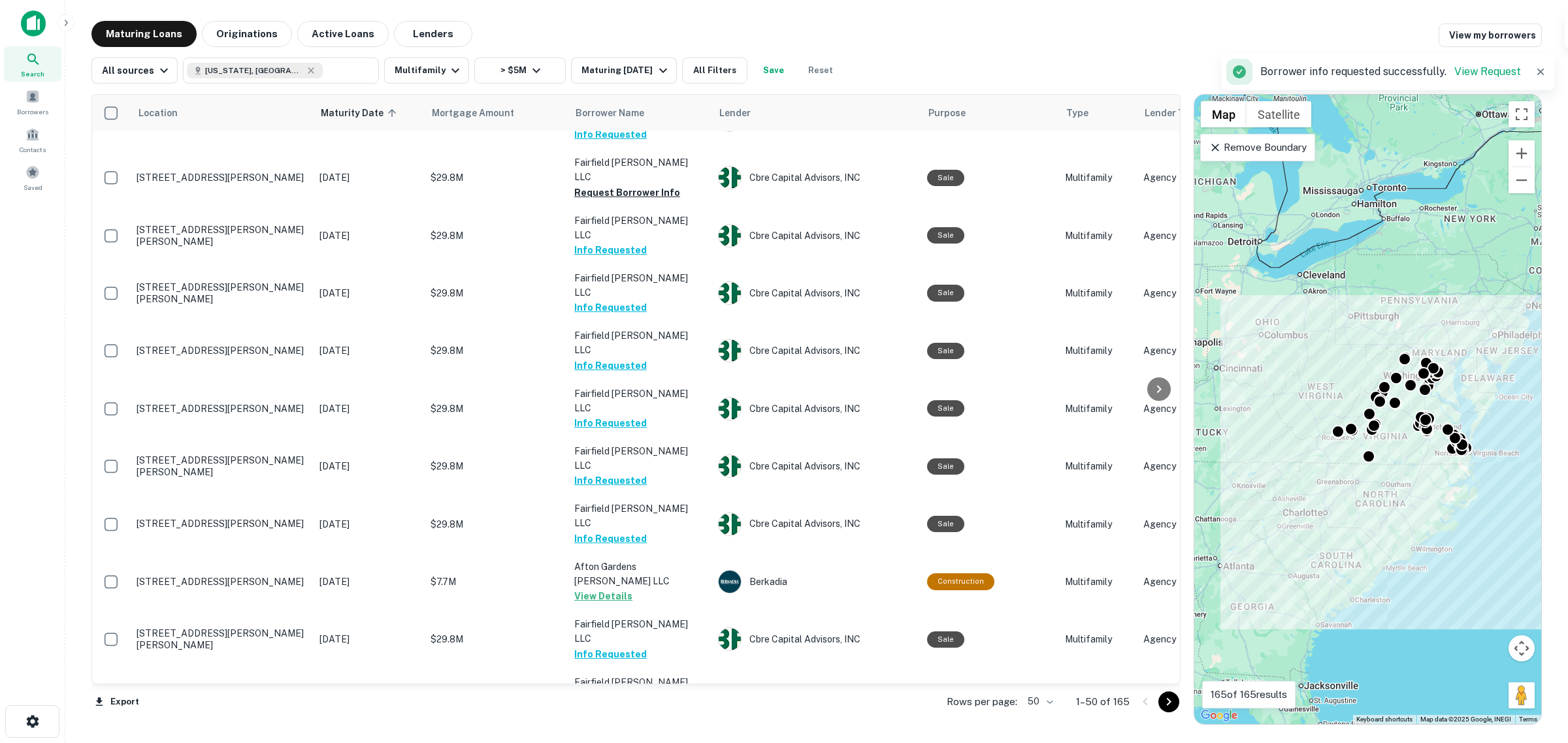
scroll to position [1559, 0]
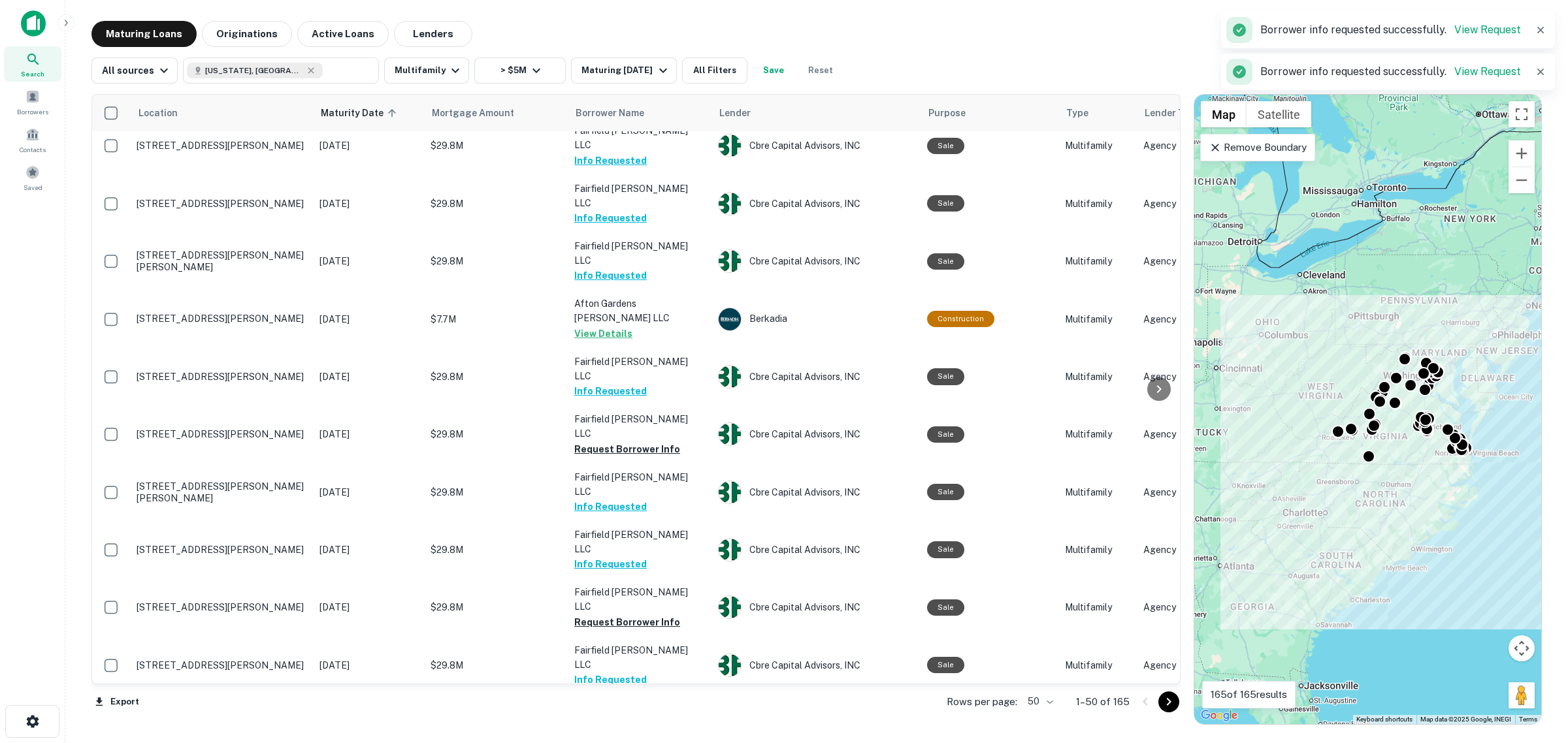
scroll to position [1714, 0]
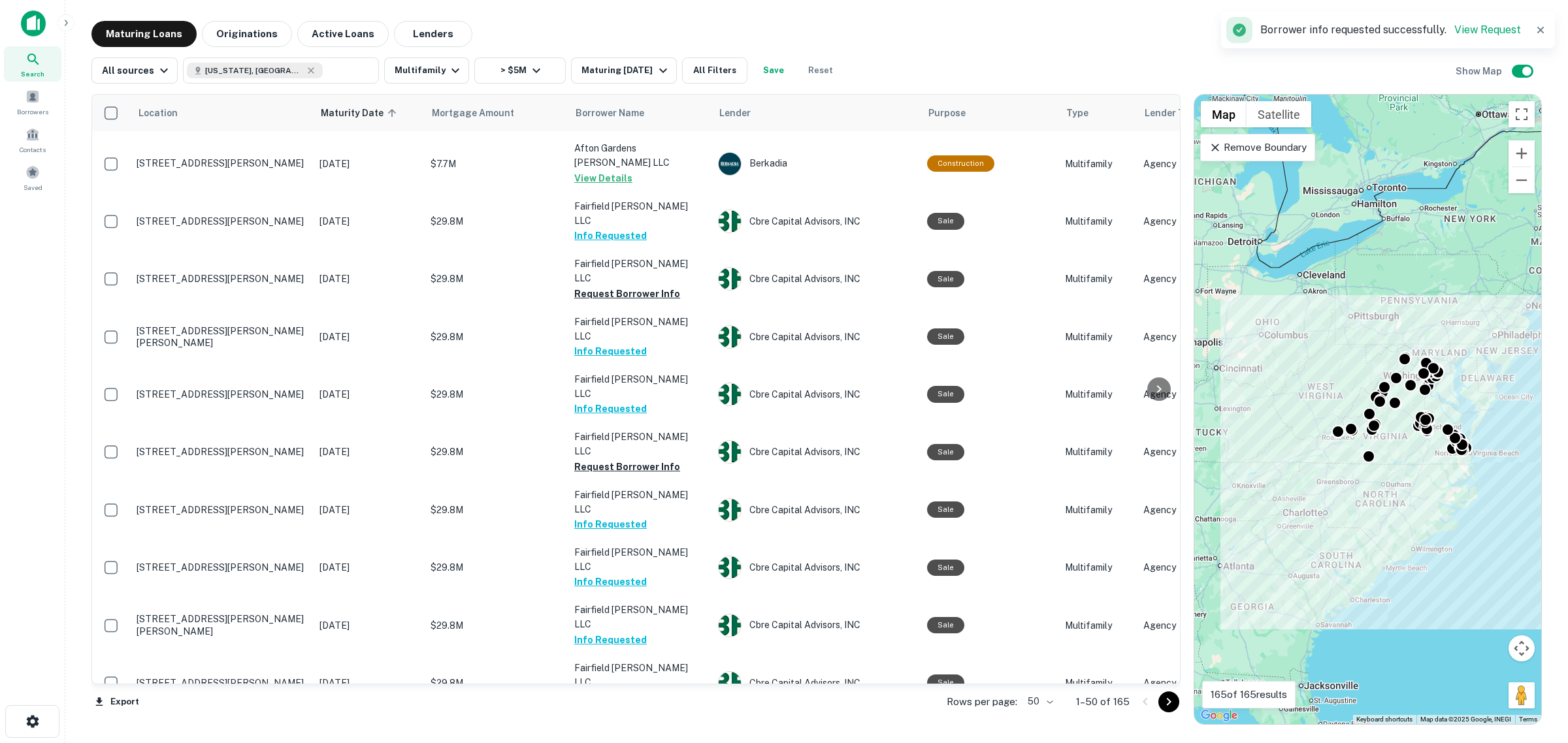
click at [650, 742] on button "Request Borrower Info" at bounding box center [627, 756] width 106 height 16
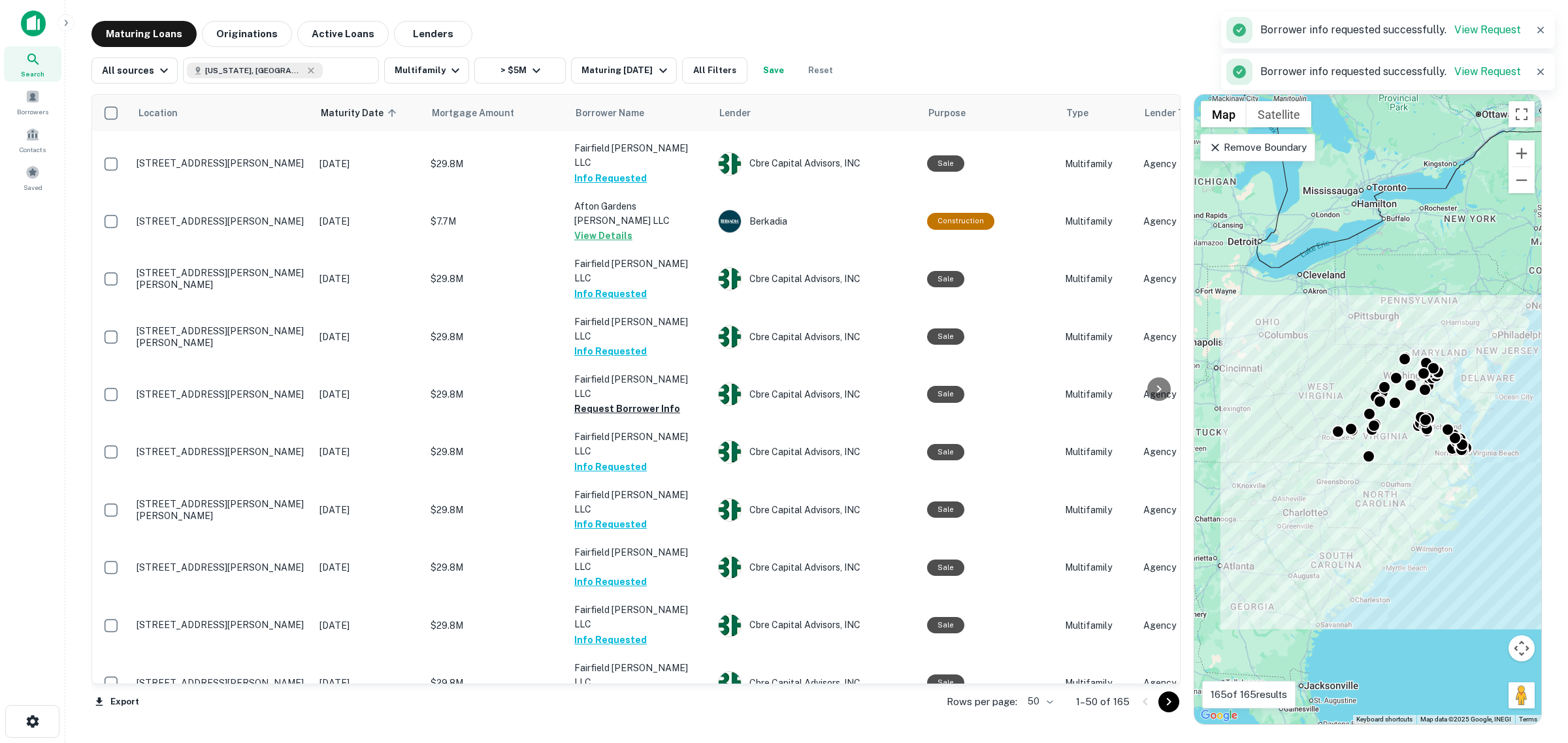
scroll to position [1769, 0]
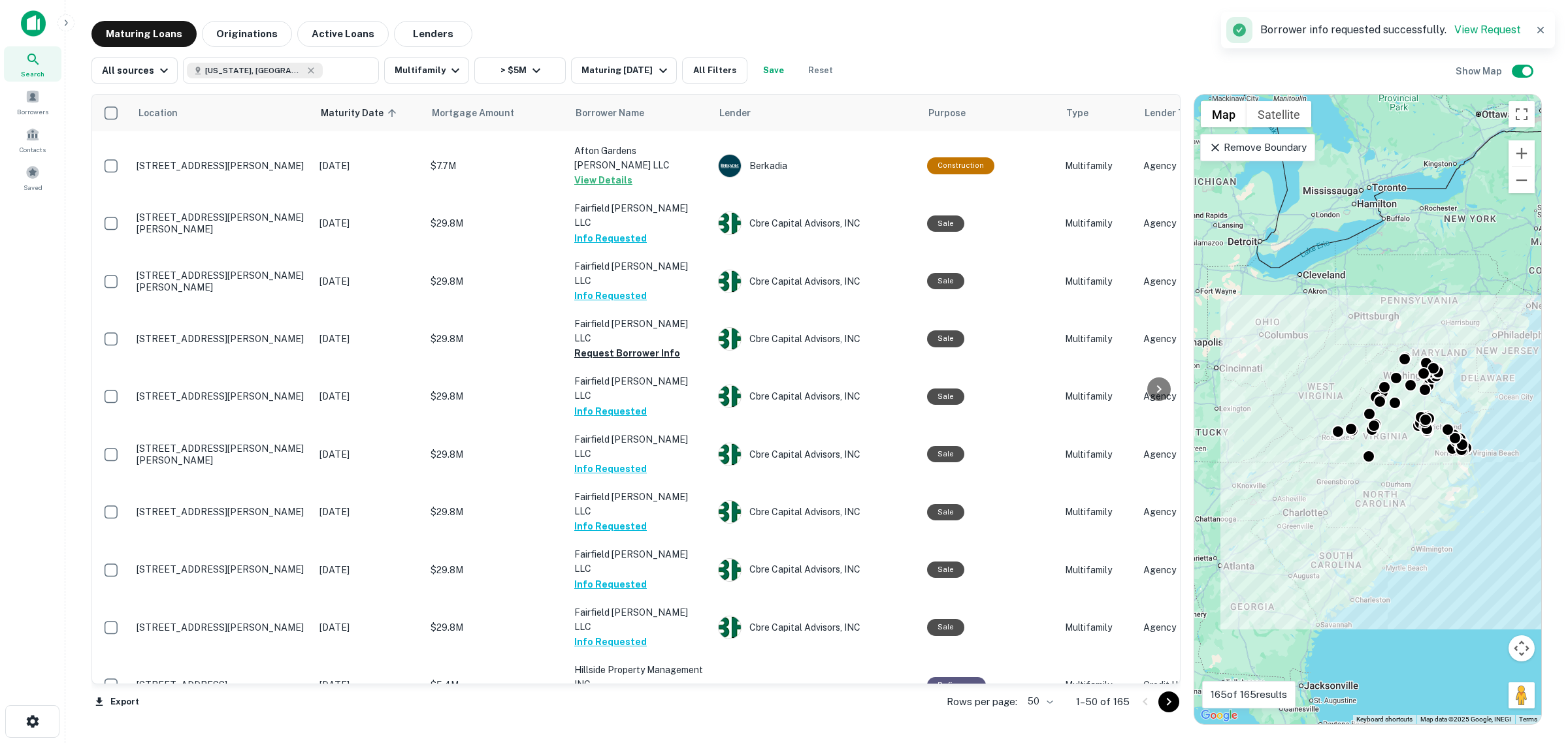
click at [1170, 702] on icon "Go to next page" at bounding box center [1169, 702] width 4 height 8
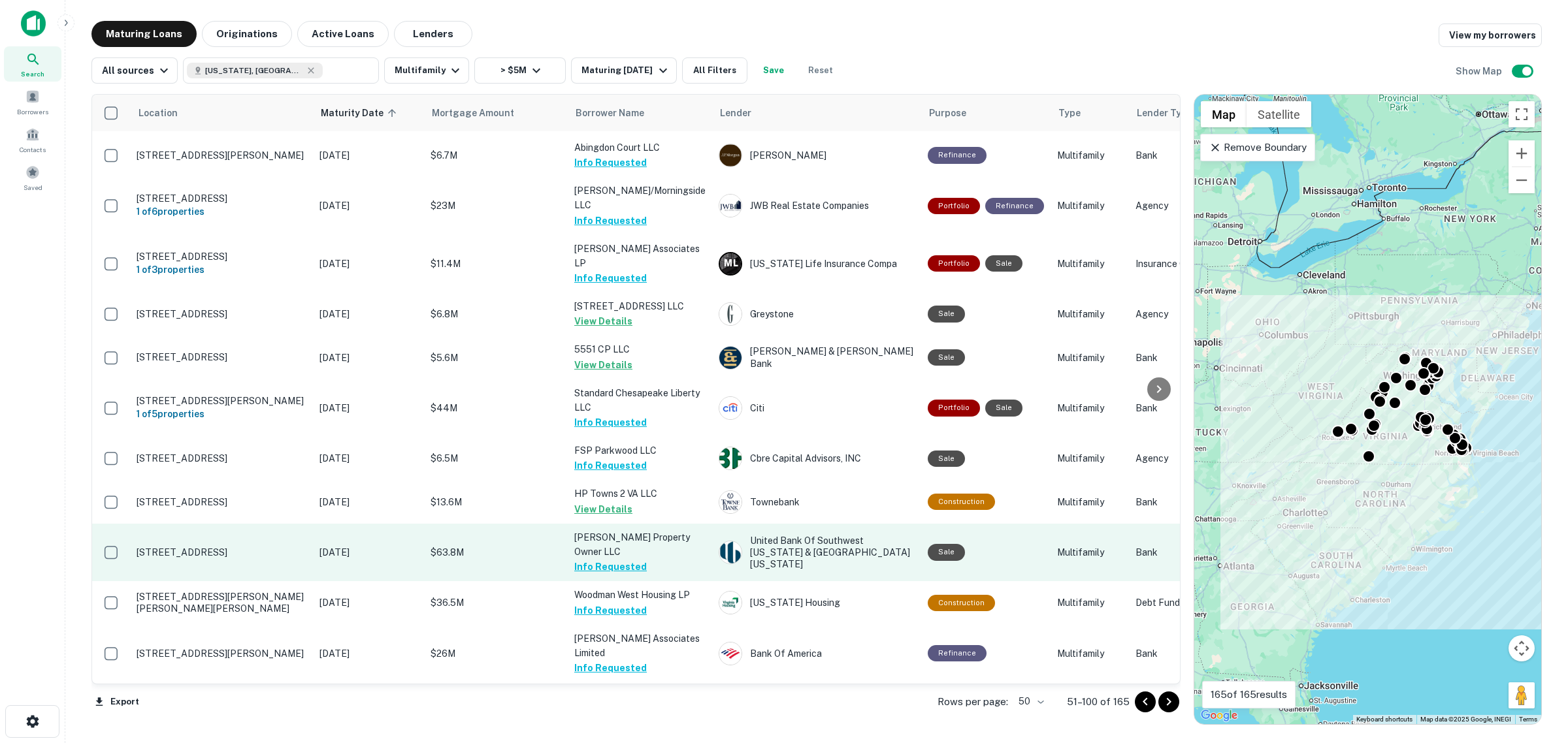
scroll to position [1815, 0]
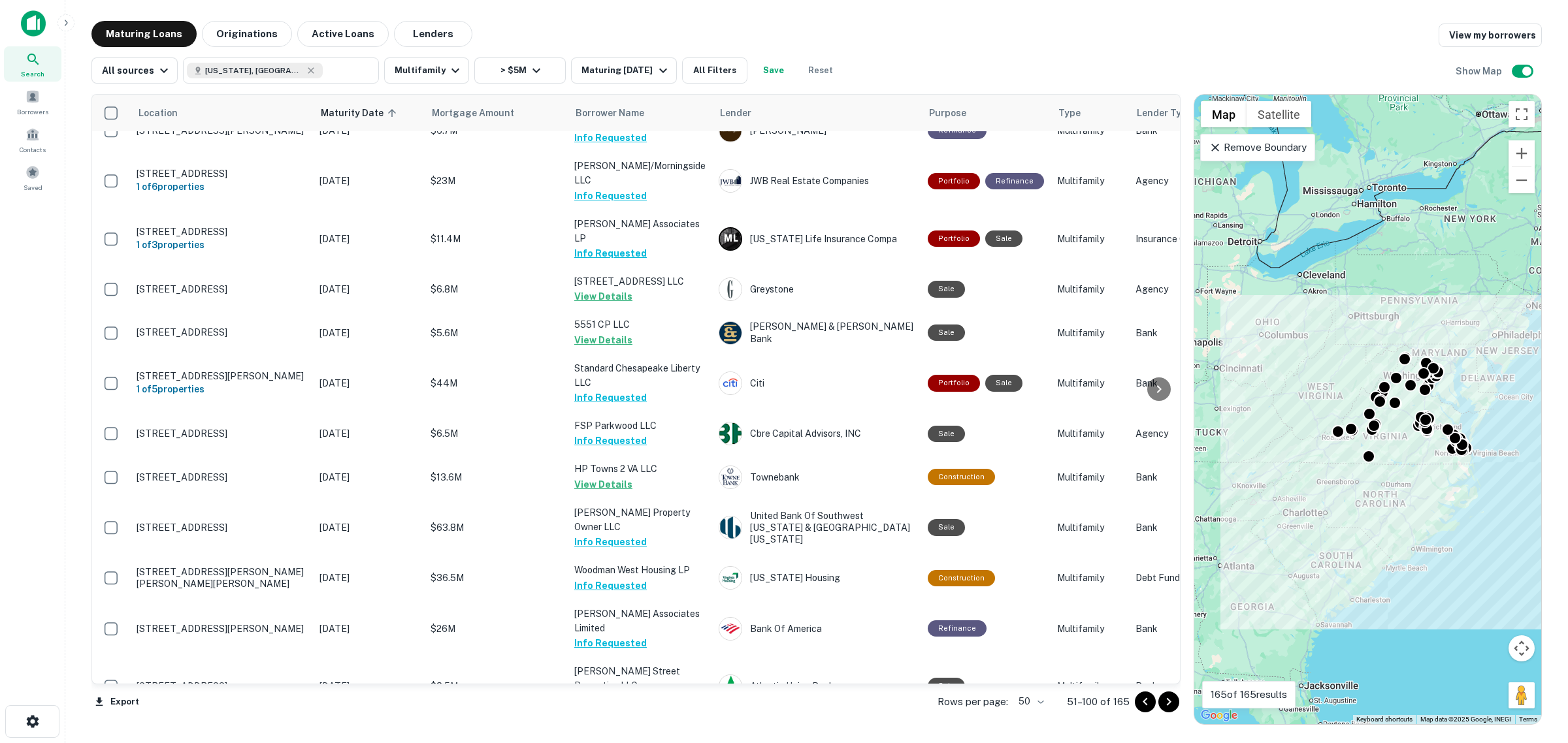
click at [1178, 704] on button "Go to next page" at bounding box center [1169, 701] width 21 height 21
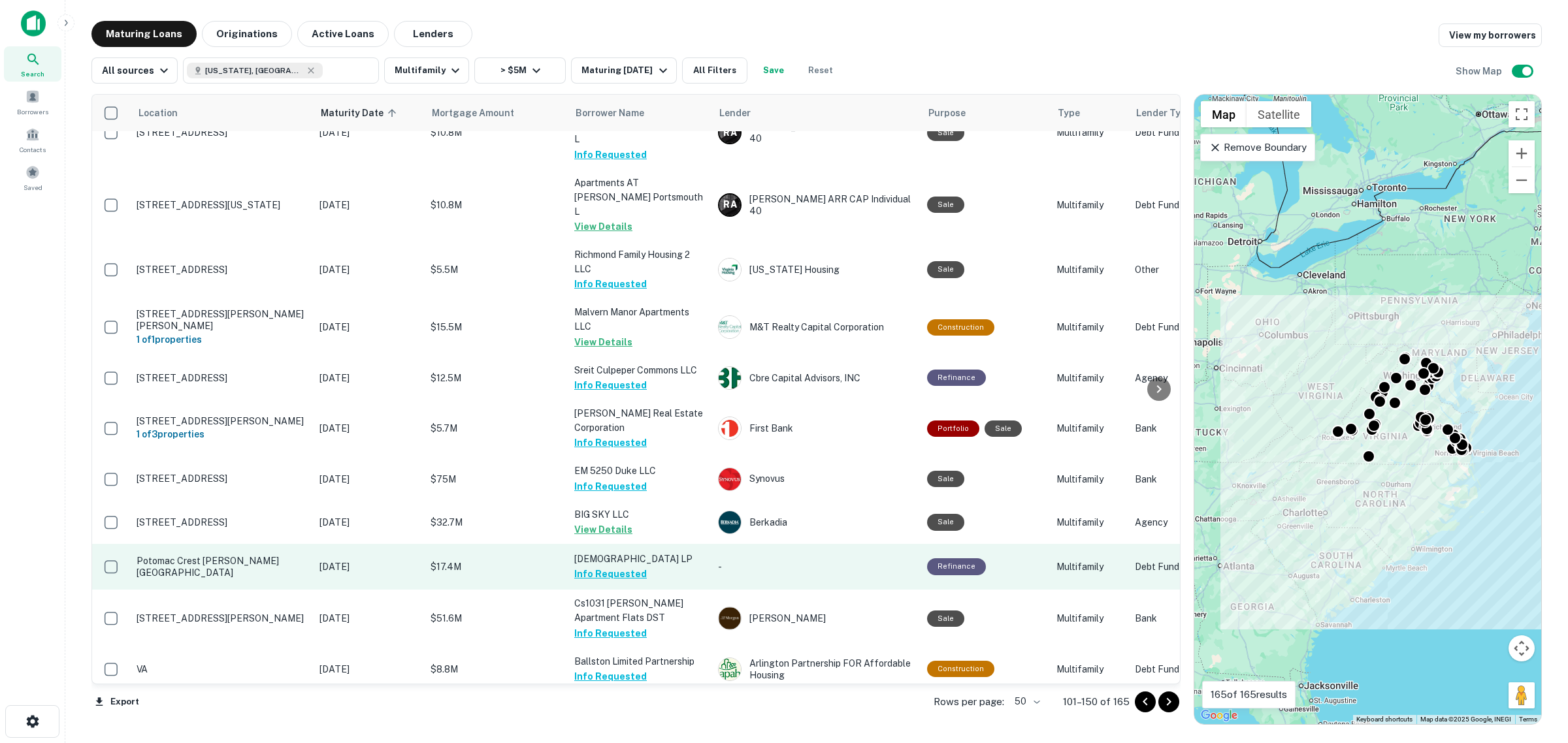
scroll to position [1855, 0]
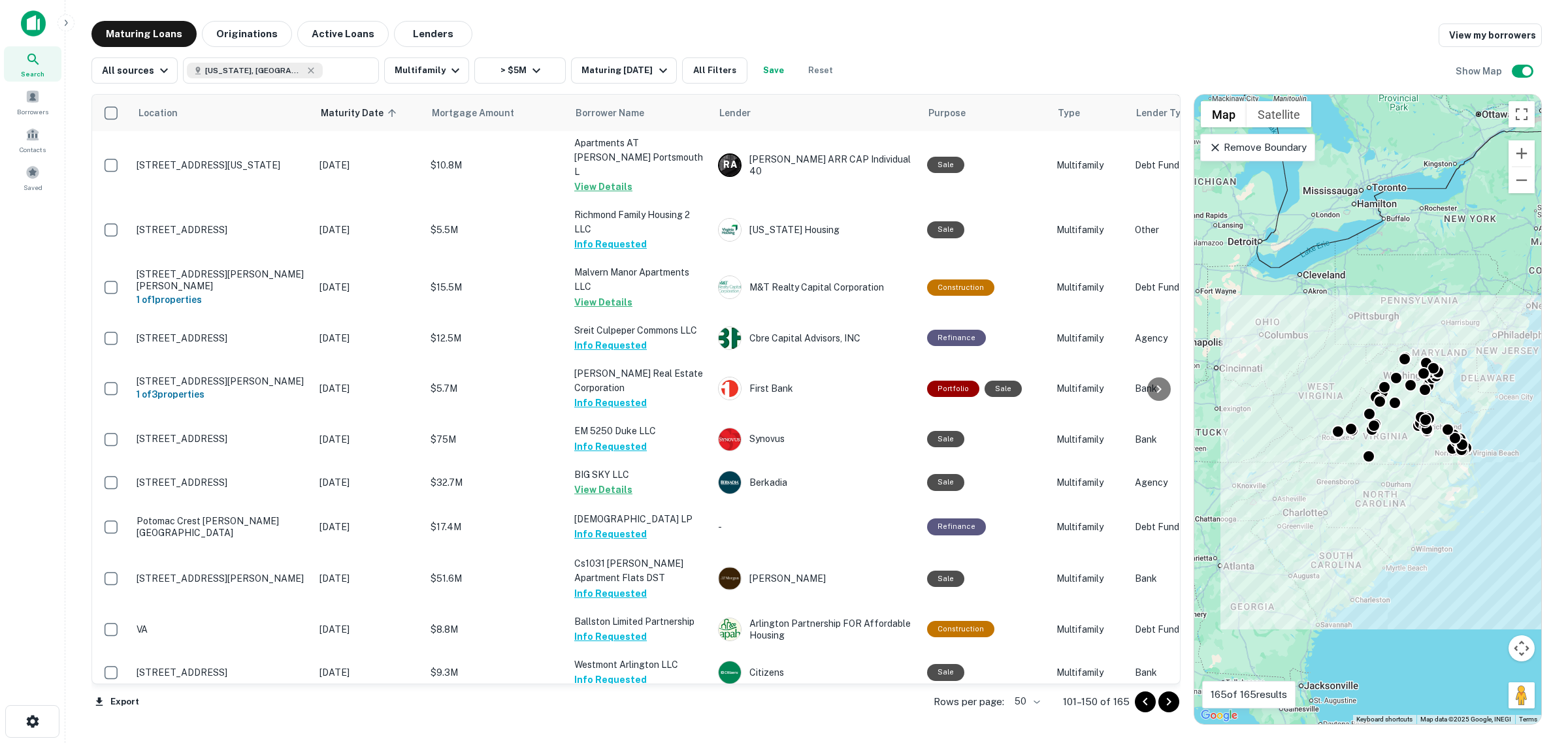
click at [1169, 702] on icon "Go to next page" at bounding box center [1169, 702] width 4 height 8
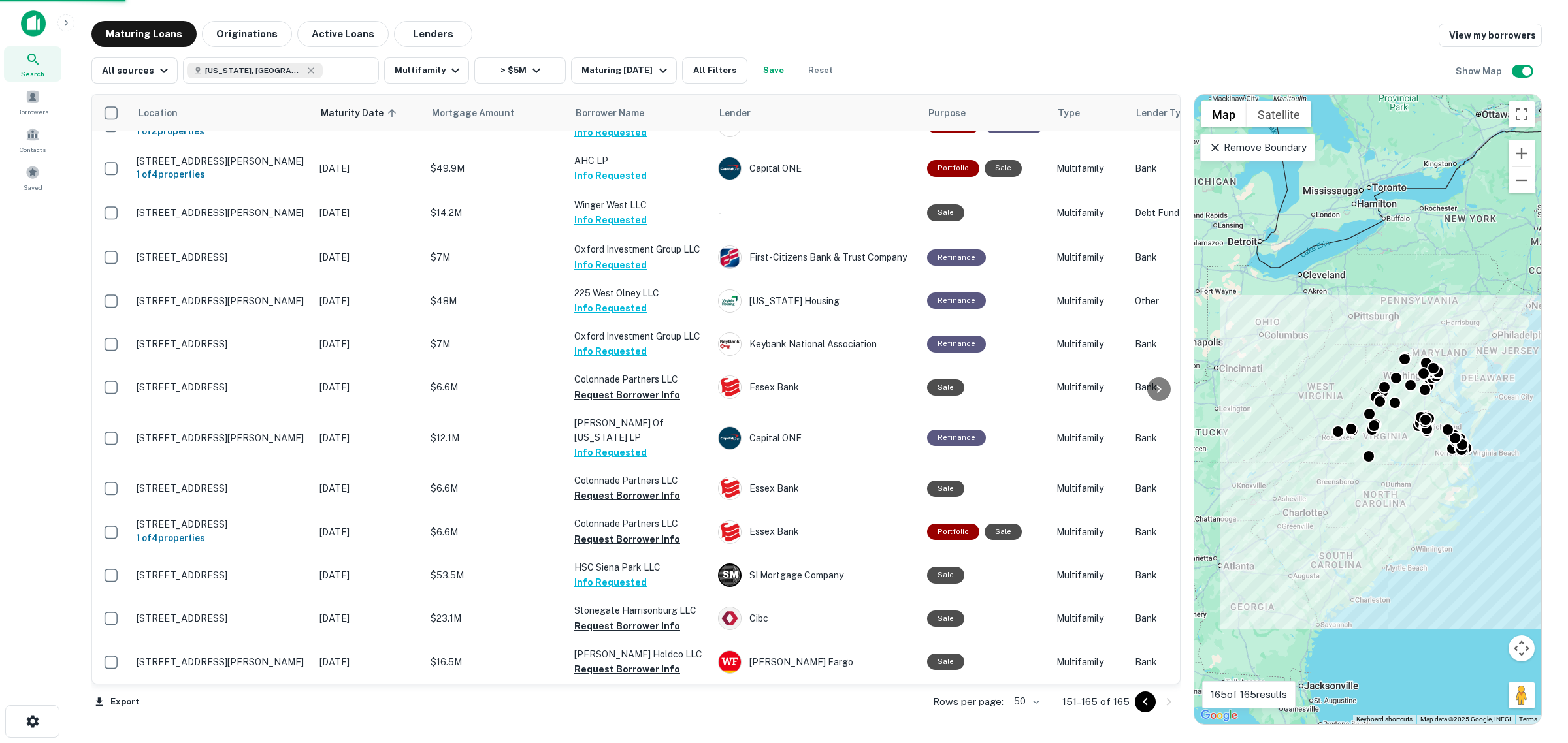
scroll to position [119, 0]
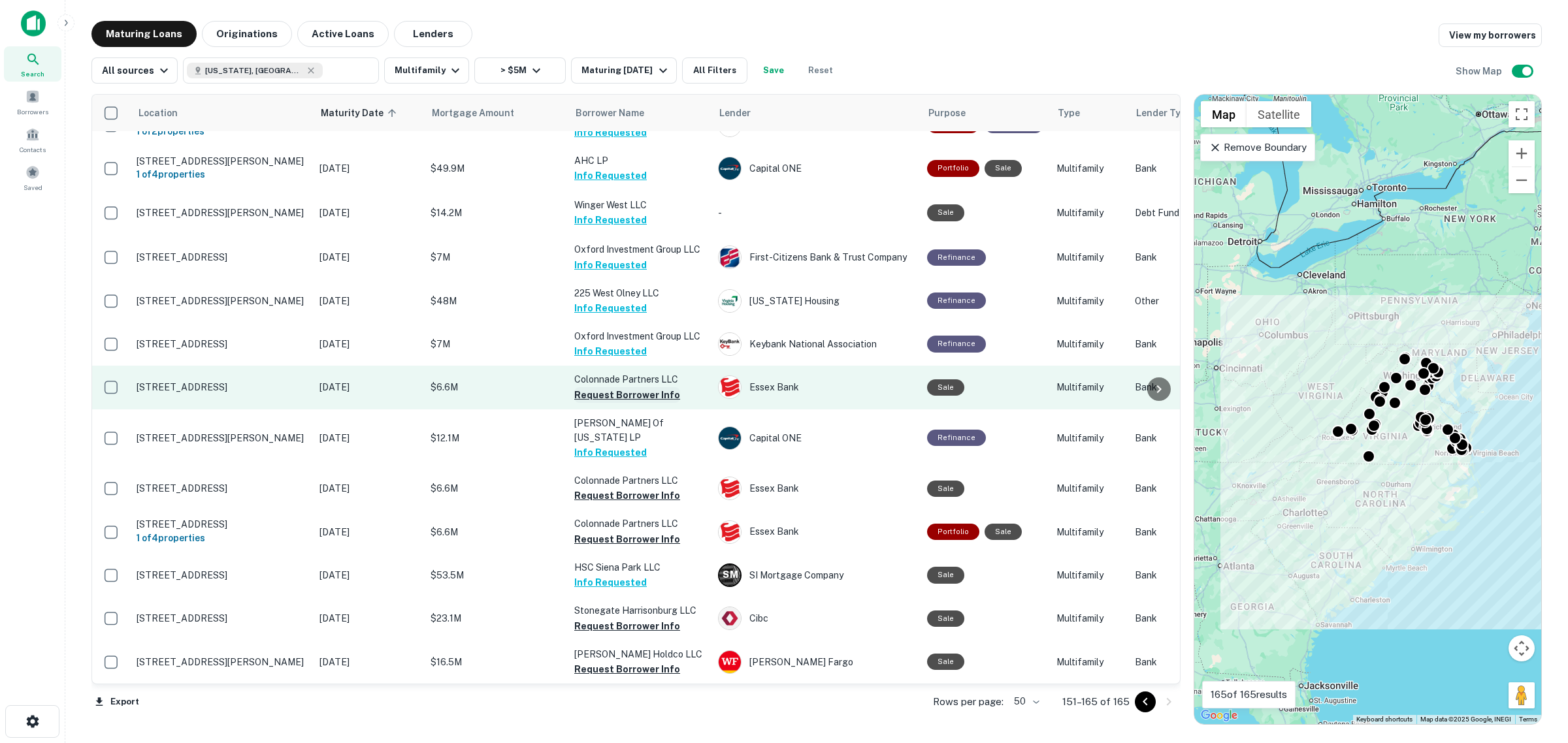
click at [648, 396] on button "Request Borrower Info" at bounding box center [627, 395] width 106 height 16
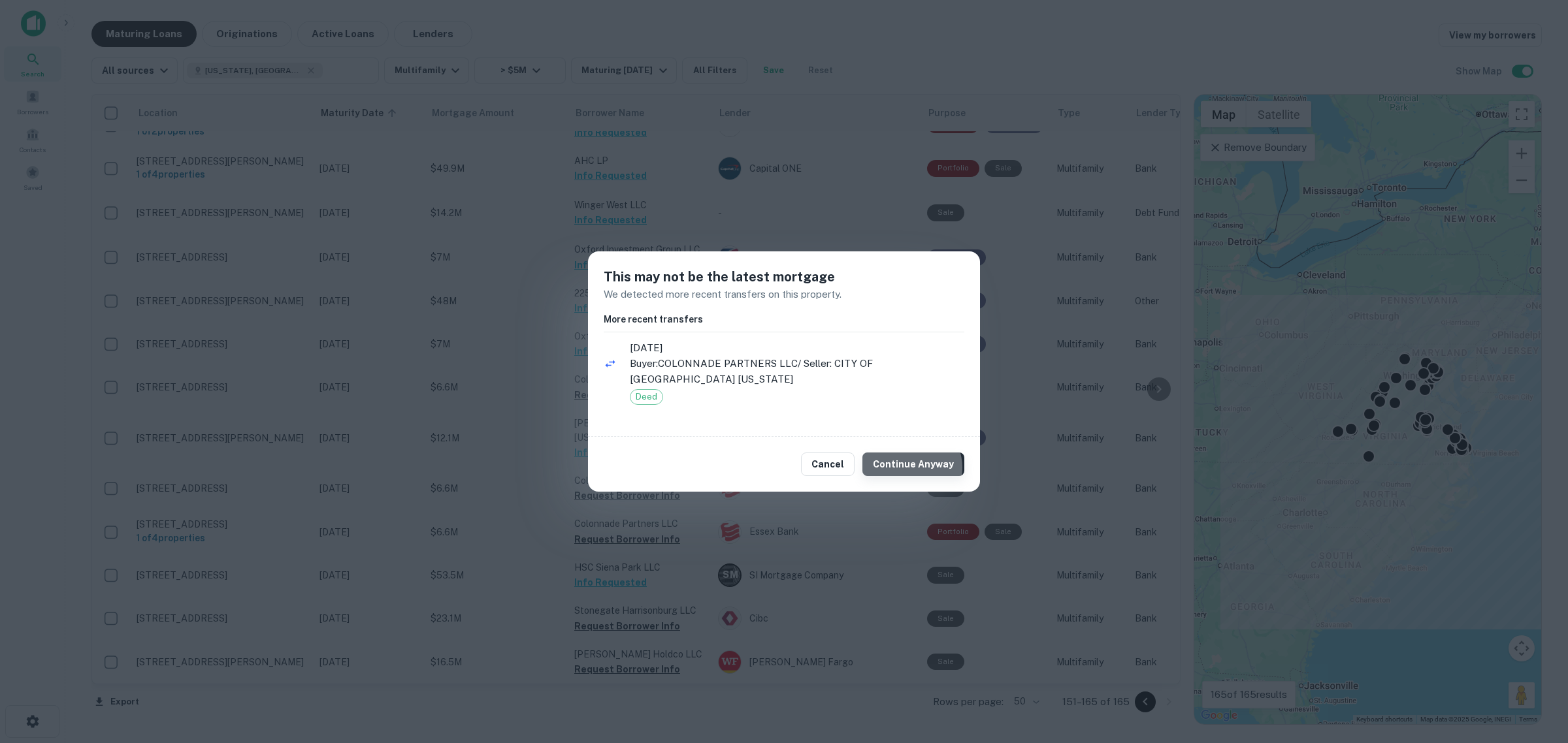
click at [915, 468] on button "Continue Anyway" at bounding box center [913, 464] width 102 height 24
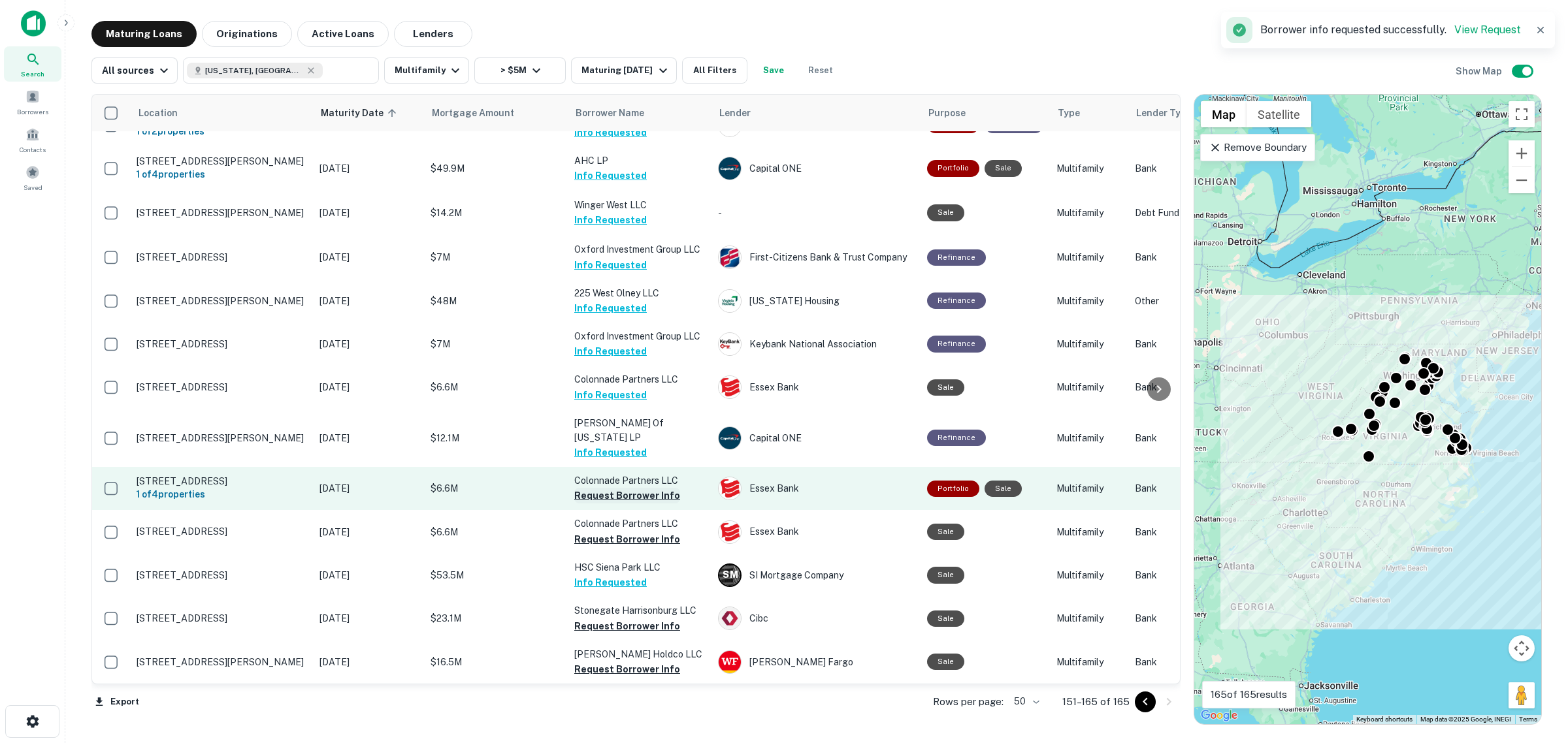
click at [635, 488] on button "Request Borrower Info" at bounding box center [627, 496] width 106 height 16
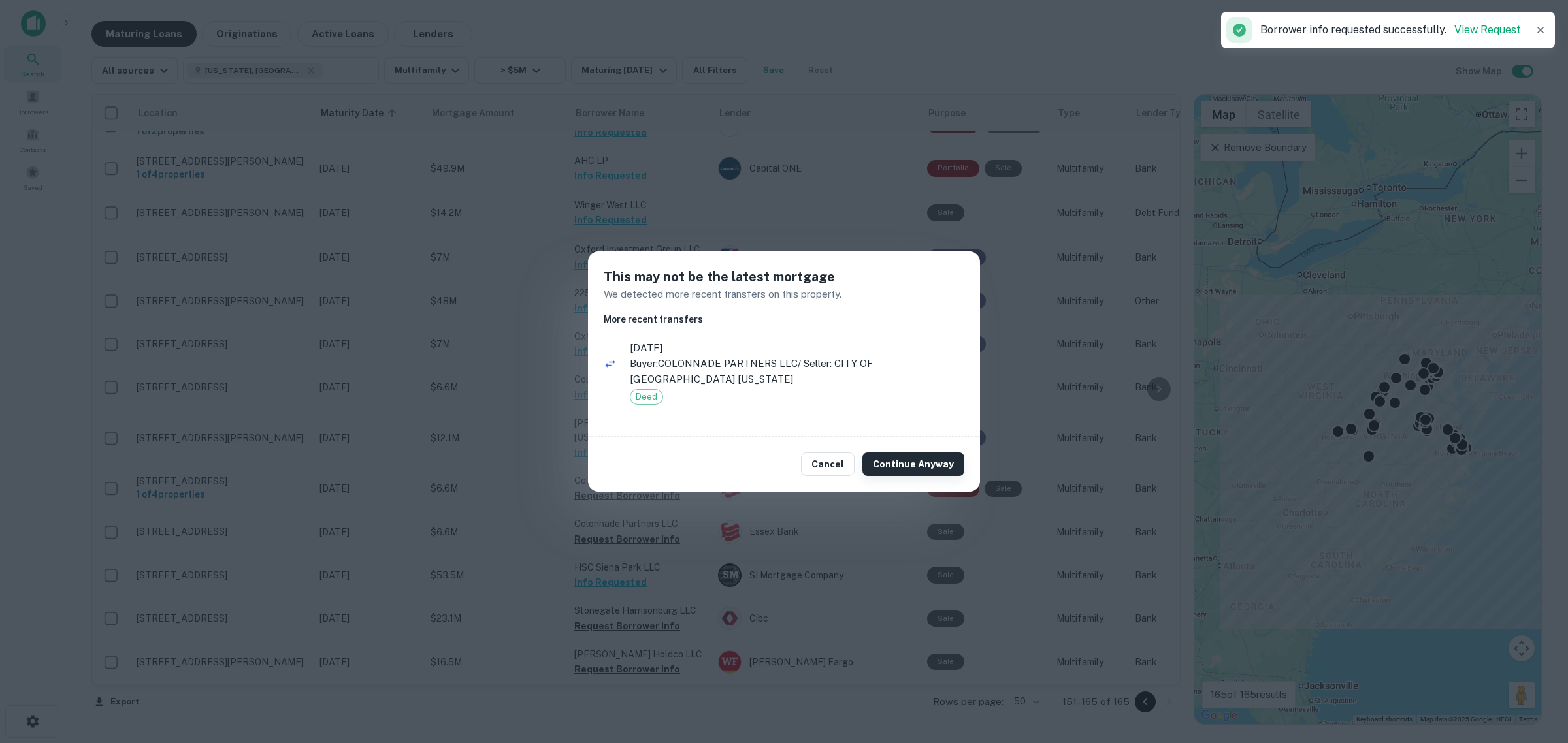
click at [912, 464] on button "Continue Anyway" at bounding box center [913, 464] width 102 height 24
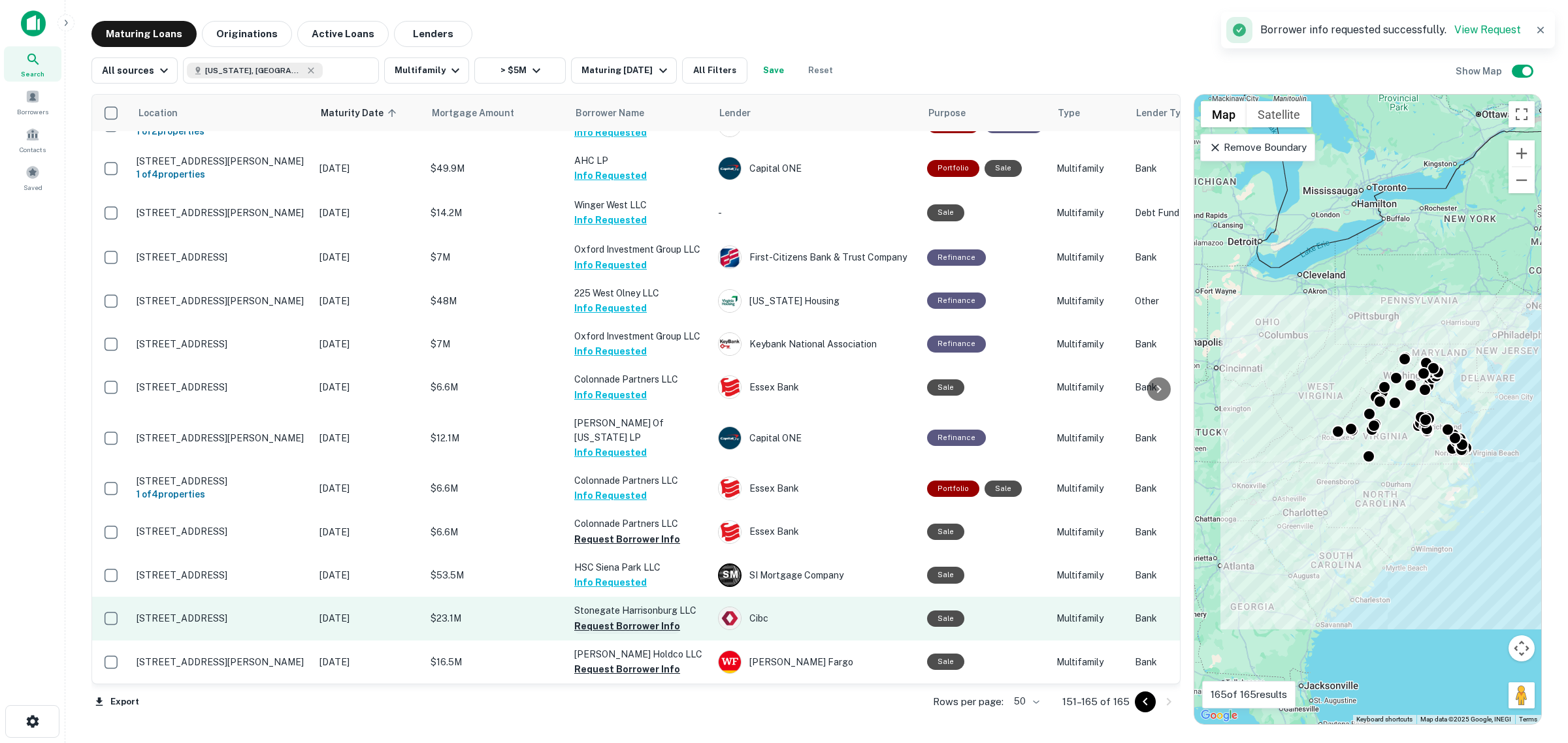
click at [647, 619] on button "Request Borrower Info" at bounding box center [627, 626] width 106 height 16
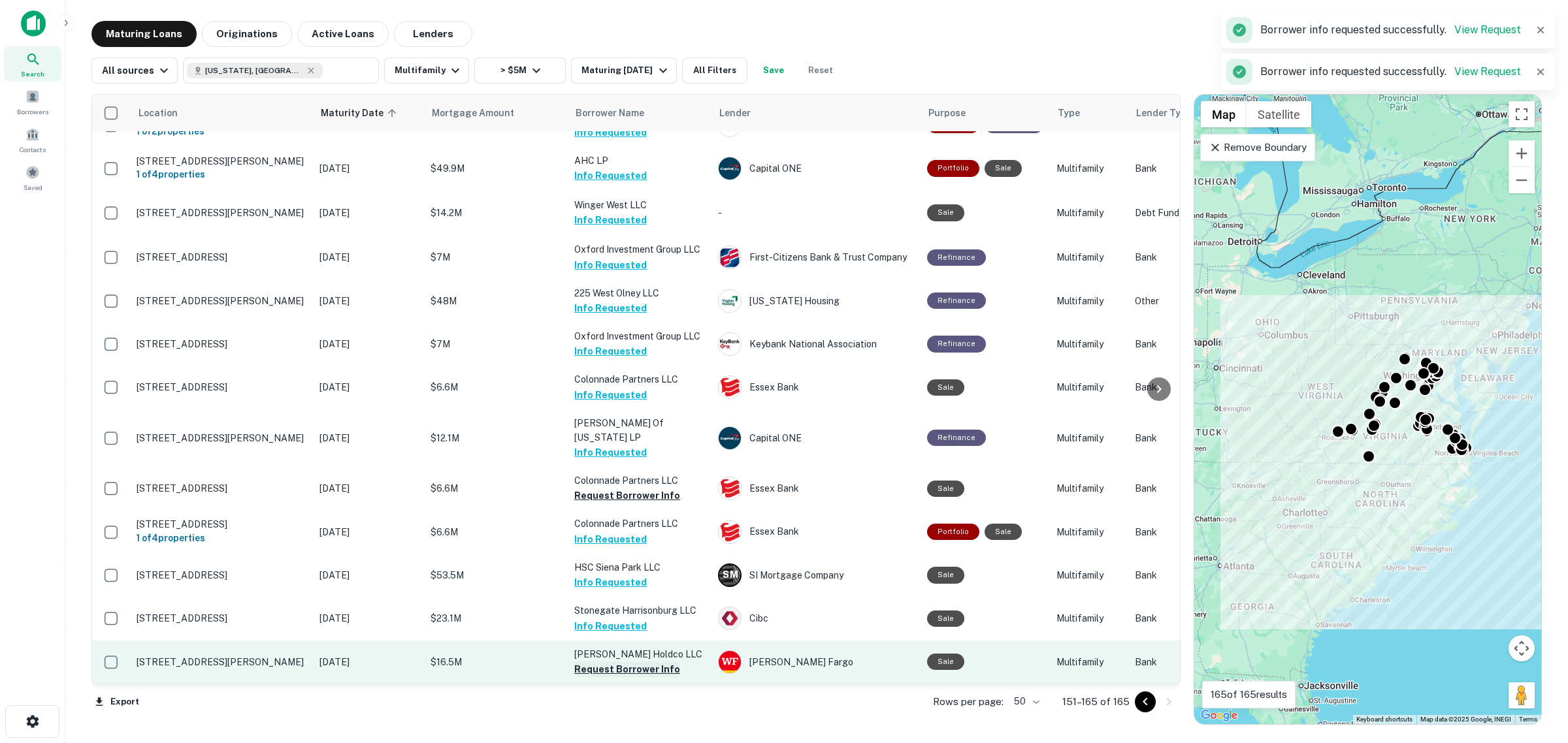
click at [651, 662] on button "Request Borrower Info" at bounding box center [627, 670] width 106 height 16
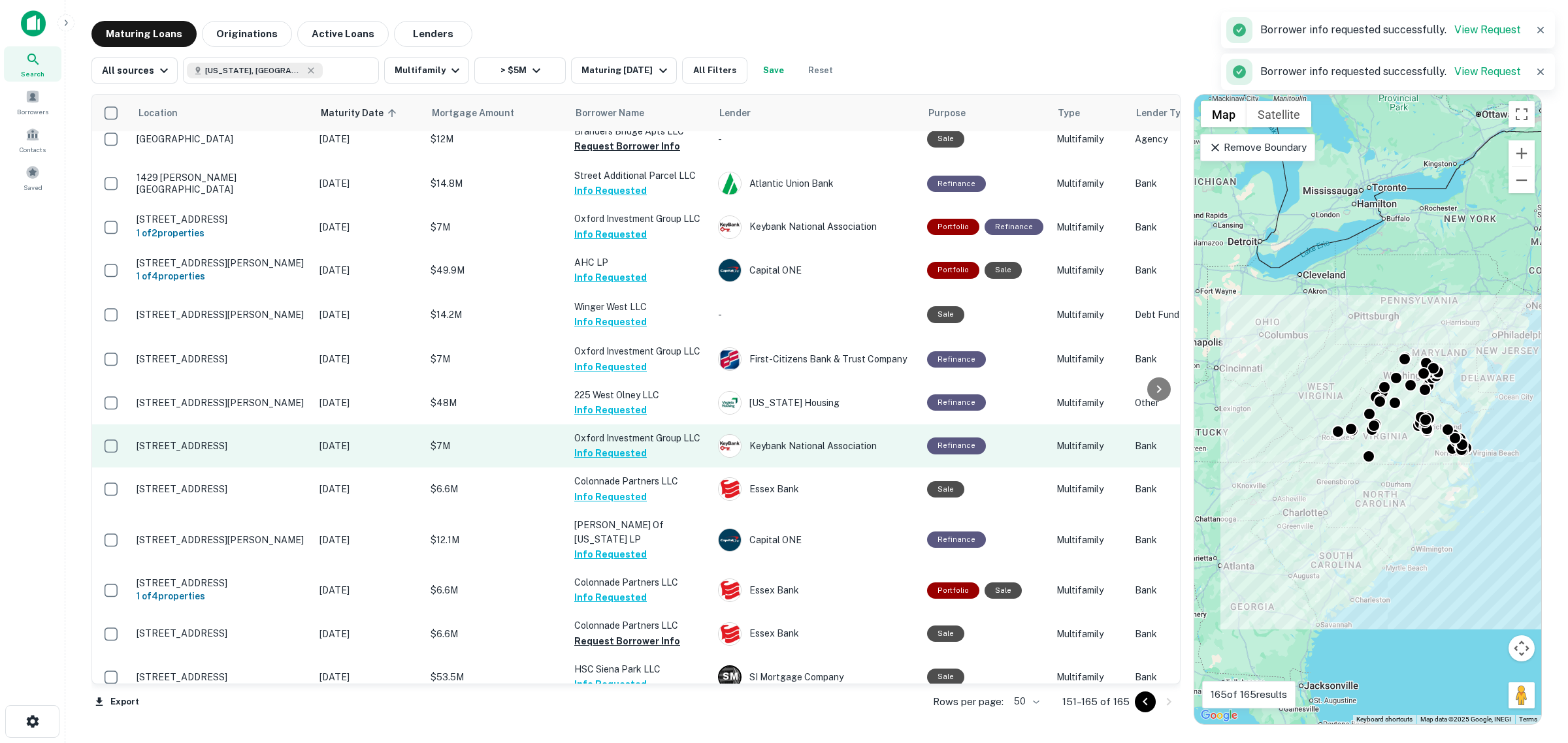
scroll to position [0, 0]
